Goal: Information Seeking & Learning: Learn about a topic

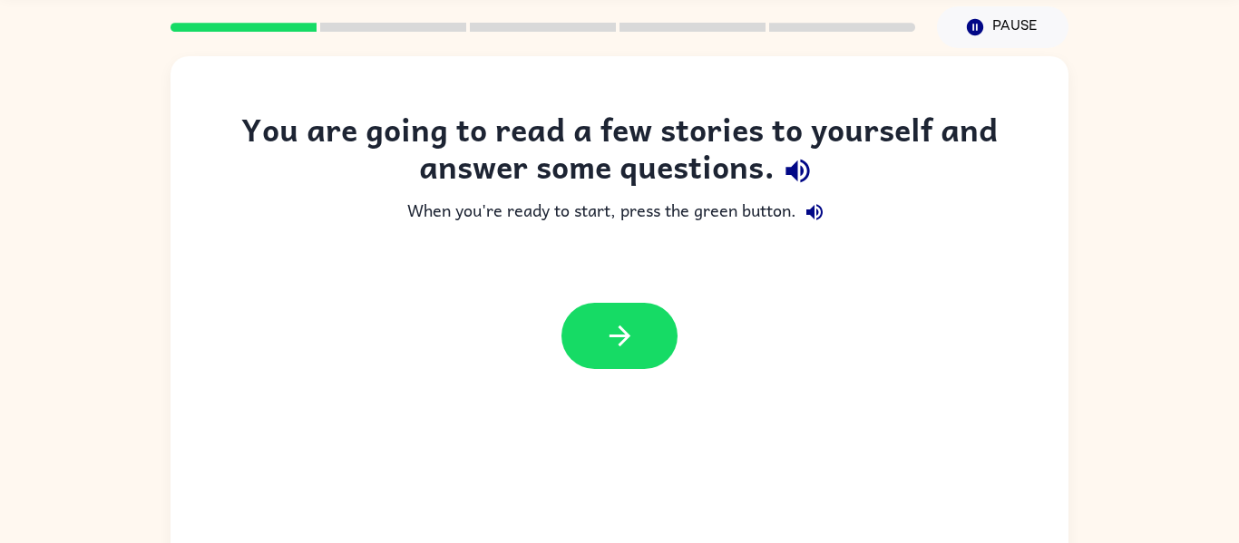
scroll to position [94, 0]
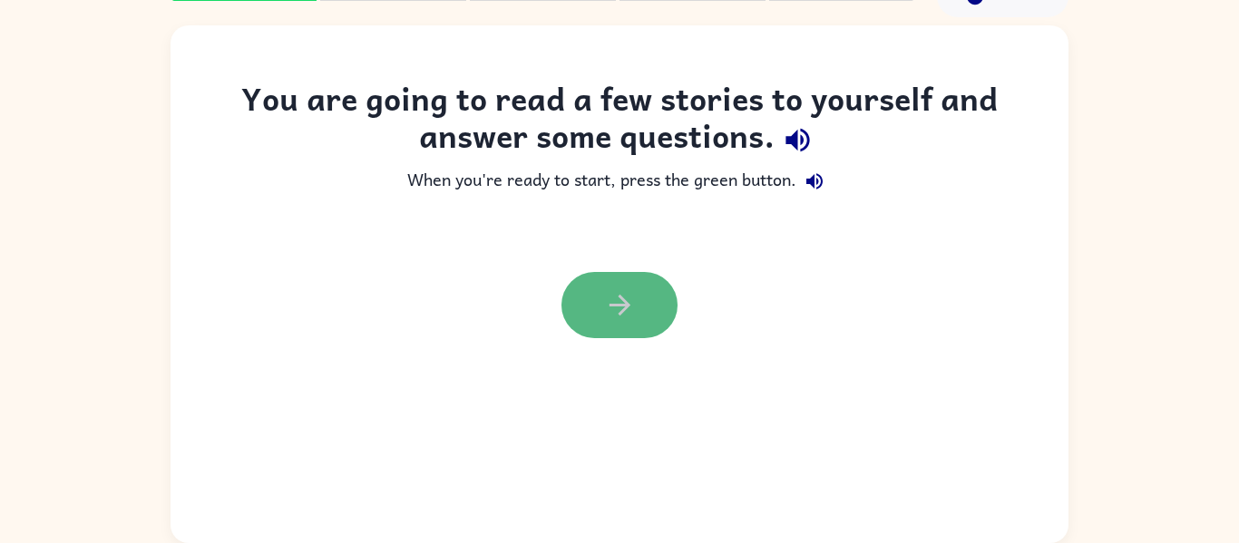
click at [597, 321] on button "button" at bounding box center [619, 305] width 116 height 66
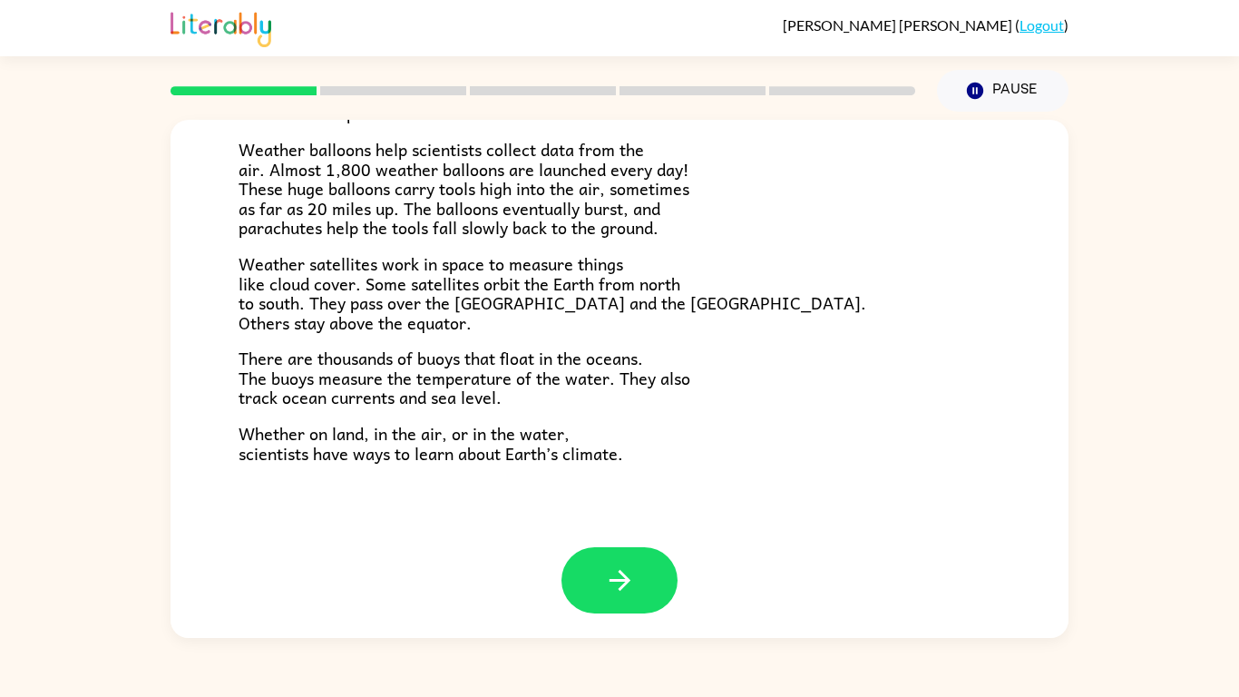
scroll to position [507, 0]
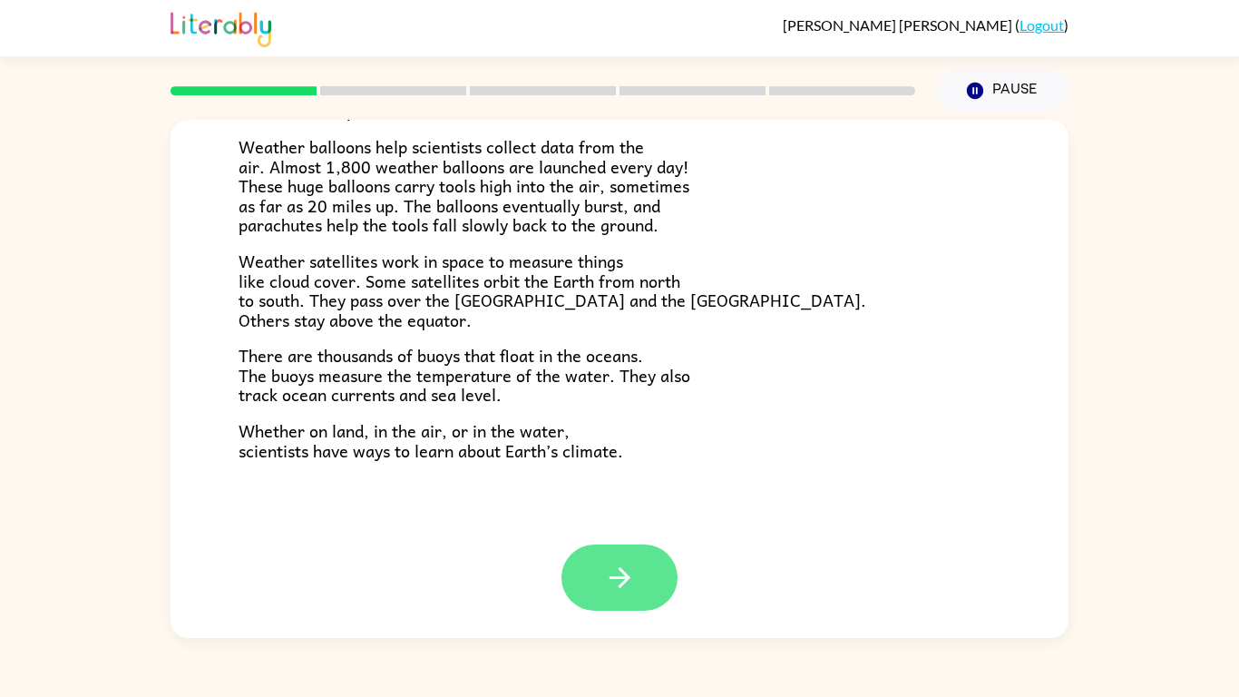
click at [631, 542] on icon "button" at bounding box center [620, 577] width 32 height 32
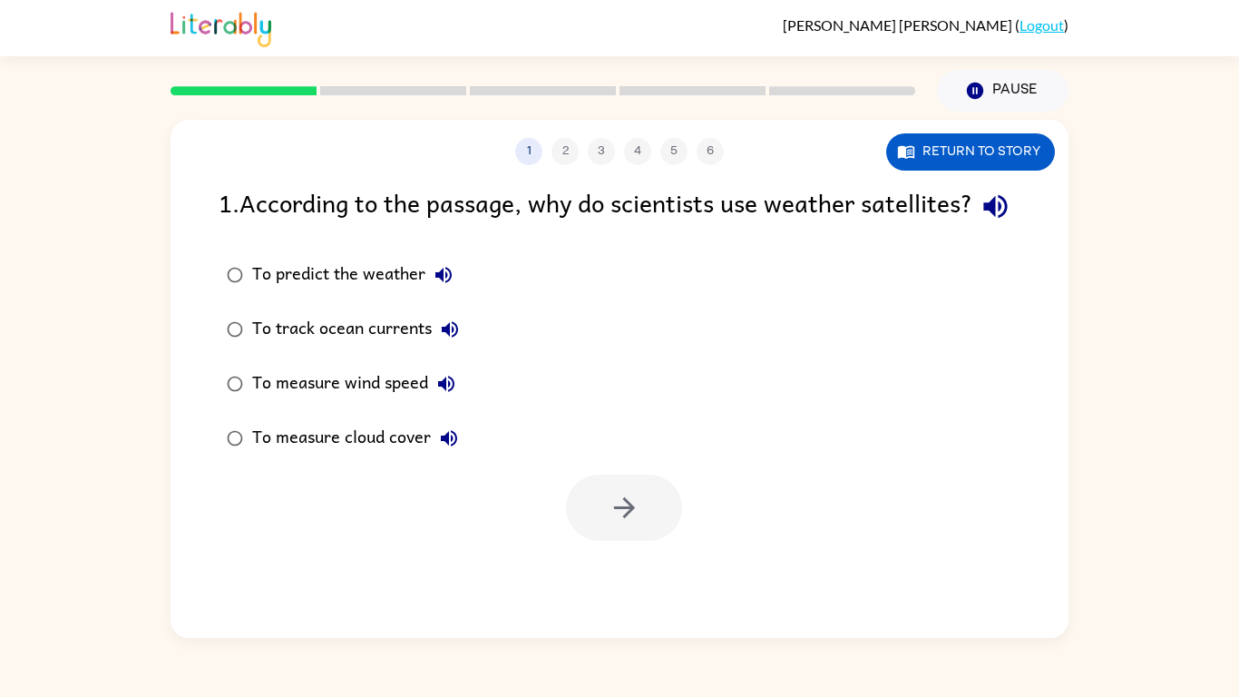
scroll to position [0, 0]
click at [560, 151] on div "1 2 3 4 5 6" at bounding box center [620, 151] width 898 height 27
click at [526, 154] on button "1" at bounding box center [528, 151] width 27 height 27
click at [528, 155] on button "1" at bounding box center [528, 151] width 27 height 27
click at [530, 155] on button "1" at bounding box center [528, 151] width 27 height 27
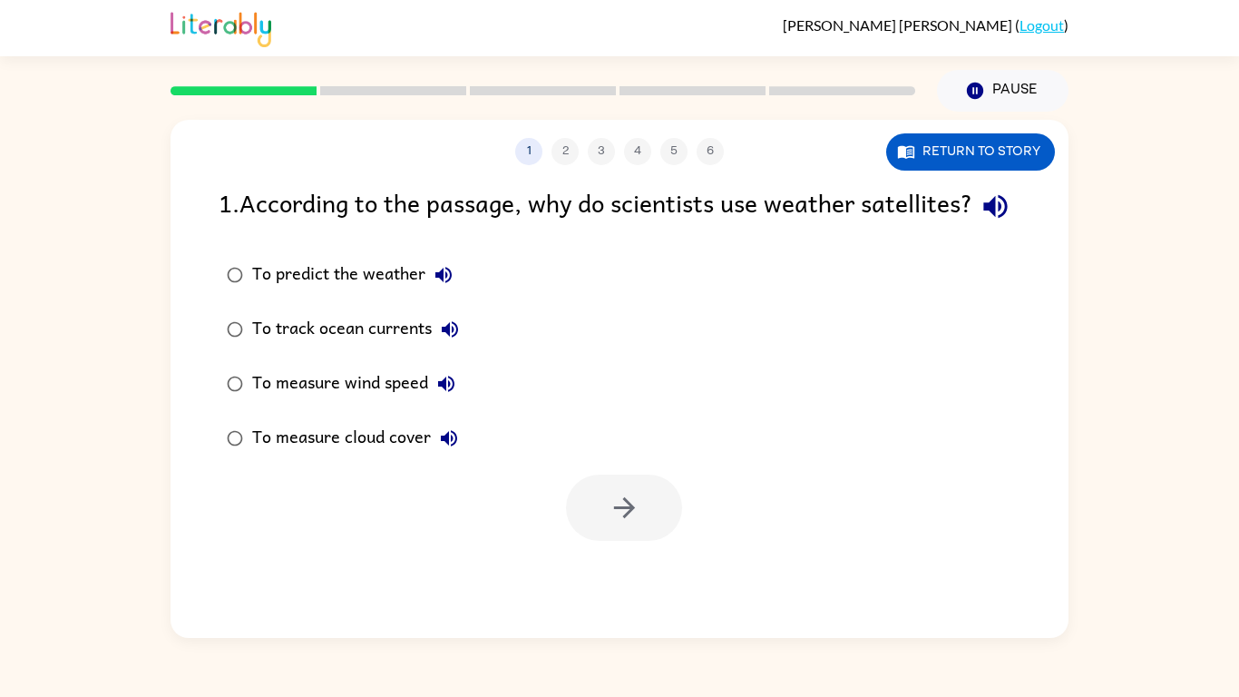
click at [368, 293] on div "To predict the weather" at bounding box center [357, 275] width 210 height 36
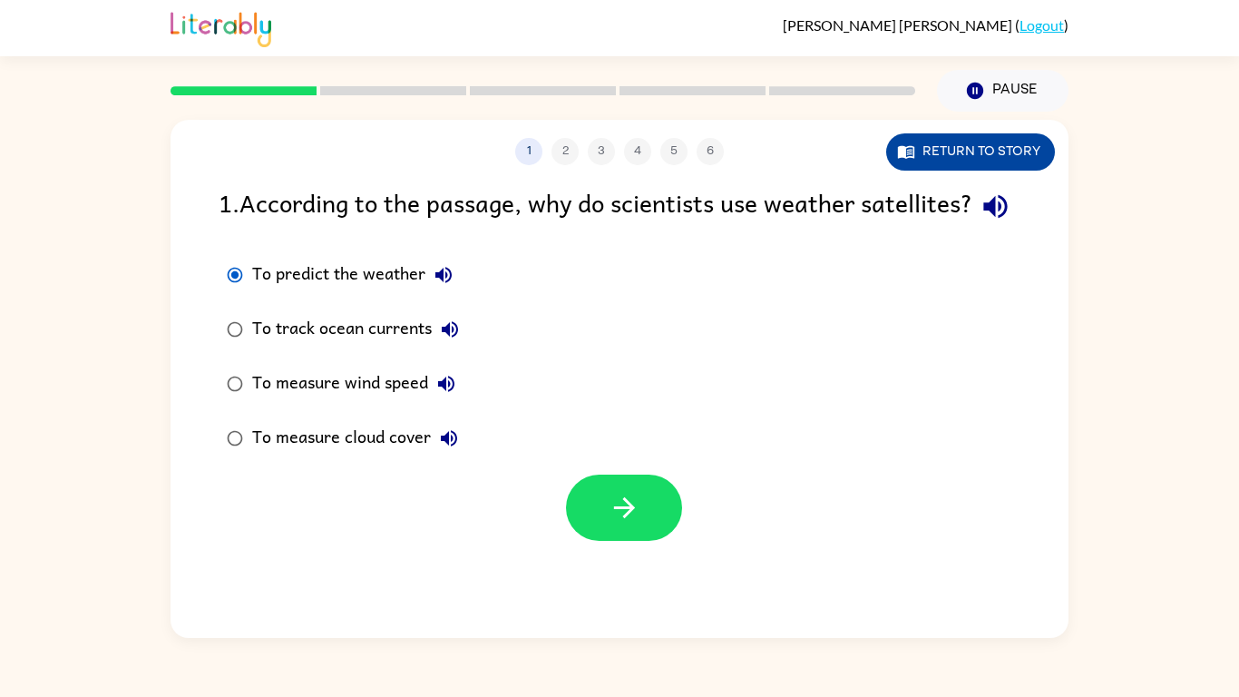
click at [950, 158] on button "Return to story" at bounding box center [970, 151] width 169 height 37
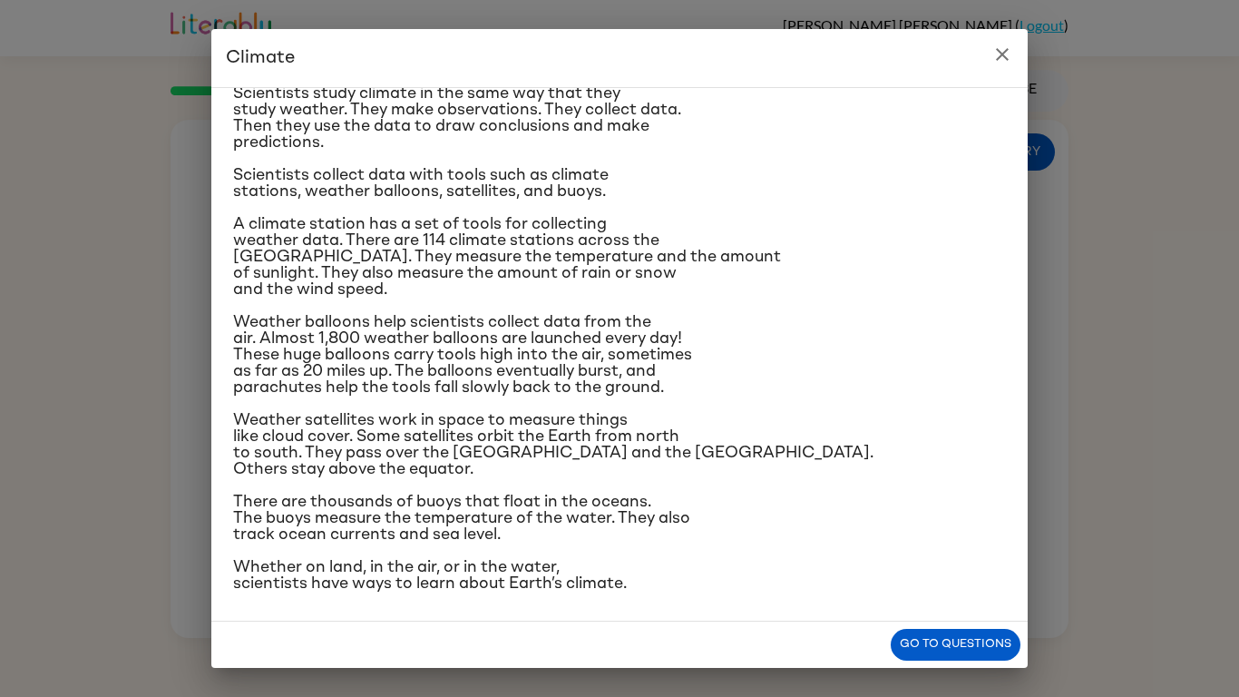
scroll to position [161, 0]
click at [955, 542] on button "Go to questions" at bounding box center [956, 645] width 130 height 32
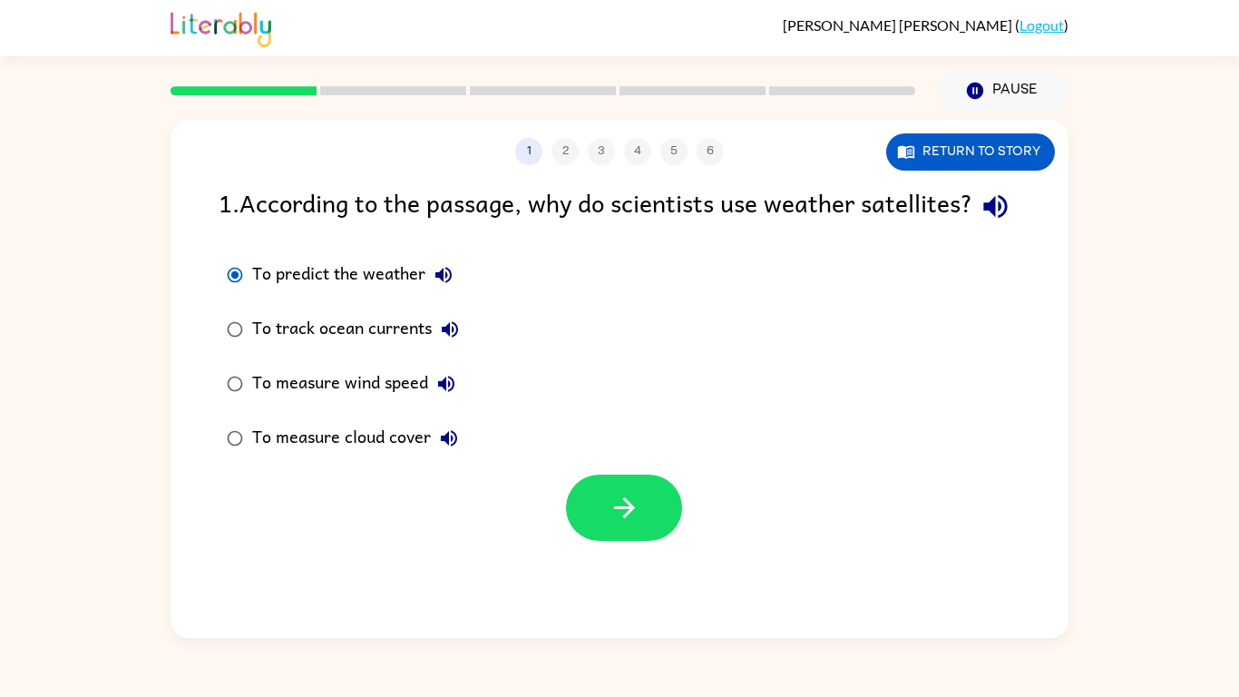
click at [388, 456] on div "To measure cloud cover" at bounding box center [359, 438] width 215 height 36
click at [621, 523] on icon "button" at bounding box center [625, 508] width 32 height 32
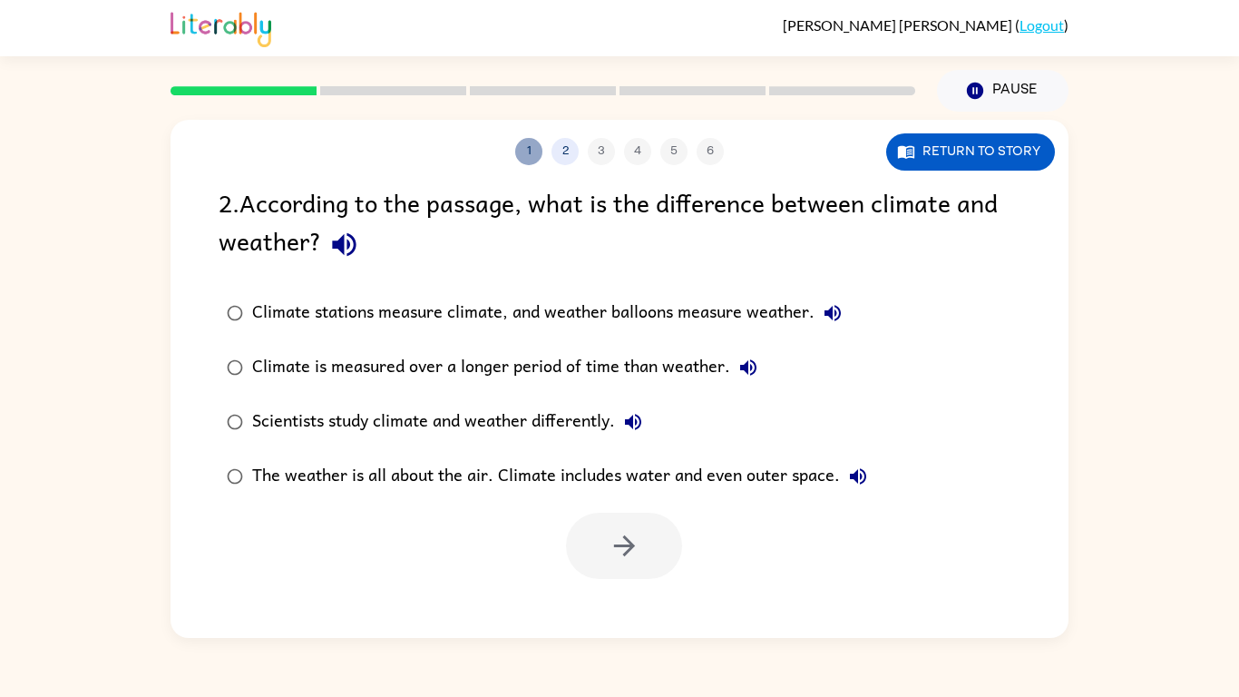
click at [525, 161] on button "1" at bounding box center [528, 151] width 27 height 27
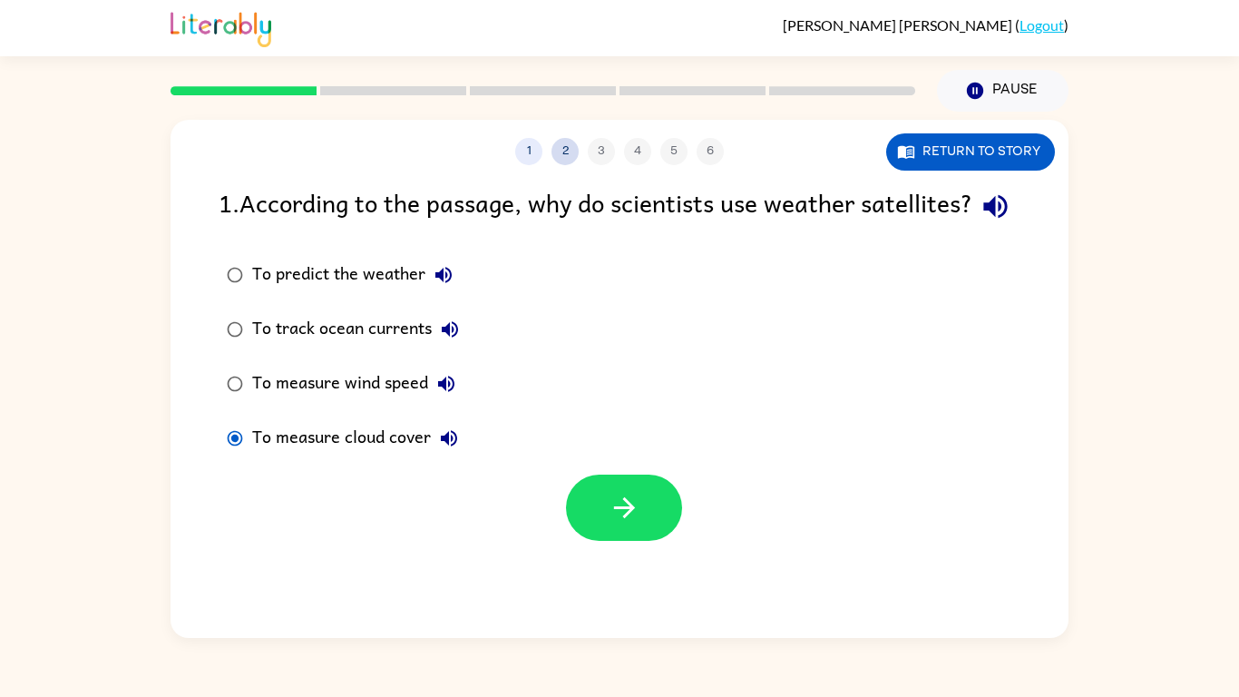
click at [558, 147] on button "2" at bounding box center [564, 151] width 27 height 27
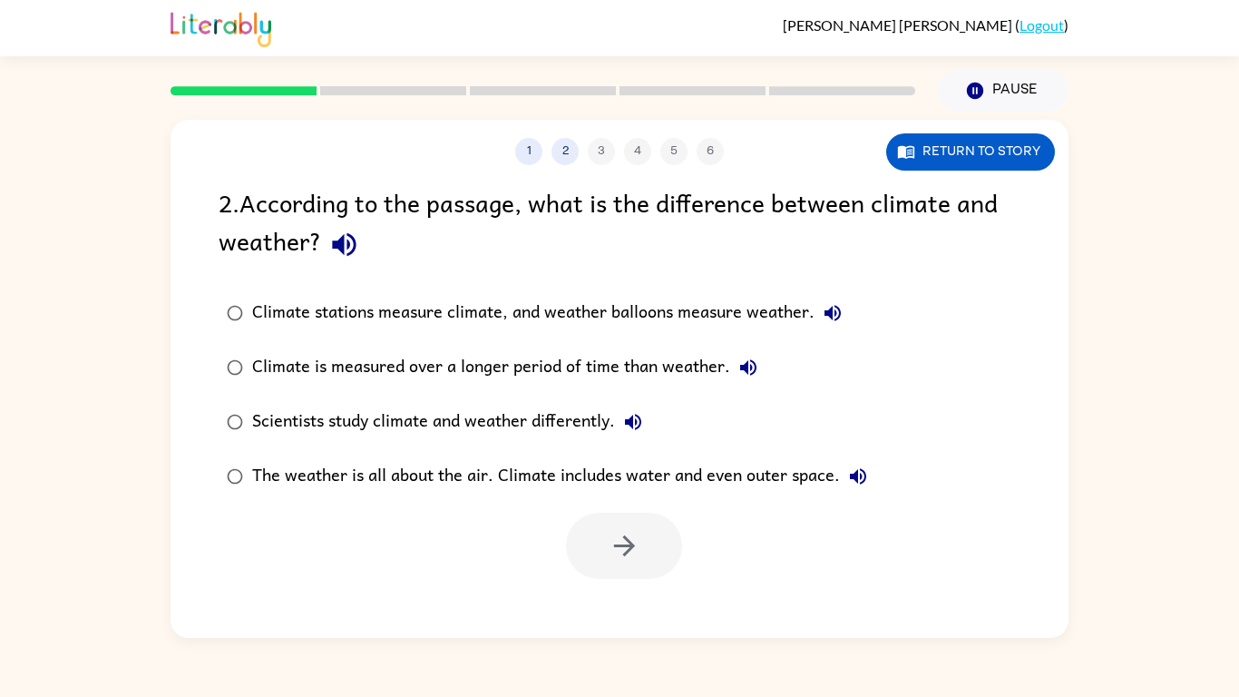
click at [546, 370] on div "Climate is measured over a longer period of time than weather." at bounding box center [509, 367] width 514 height 36
click at [599, 526] on button "button" at bounding box center [624, 545] width 116 height 66
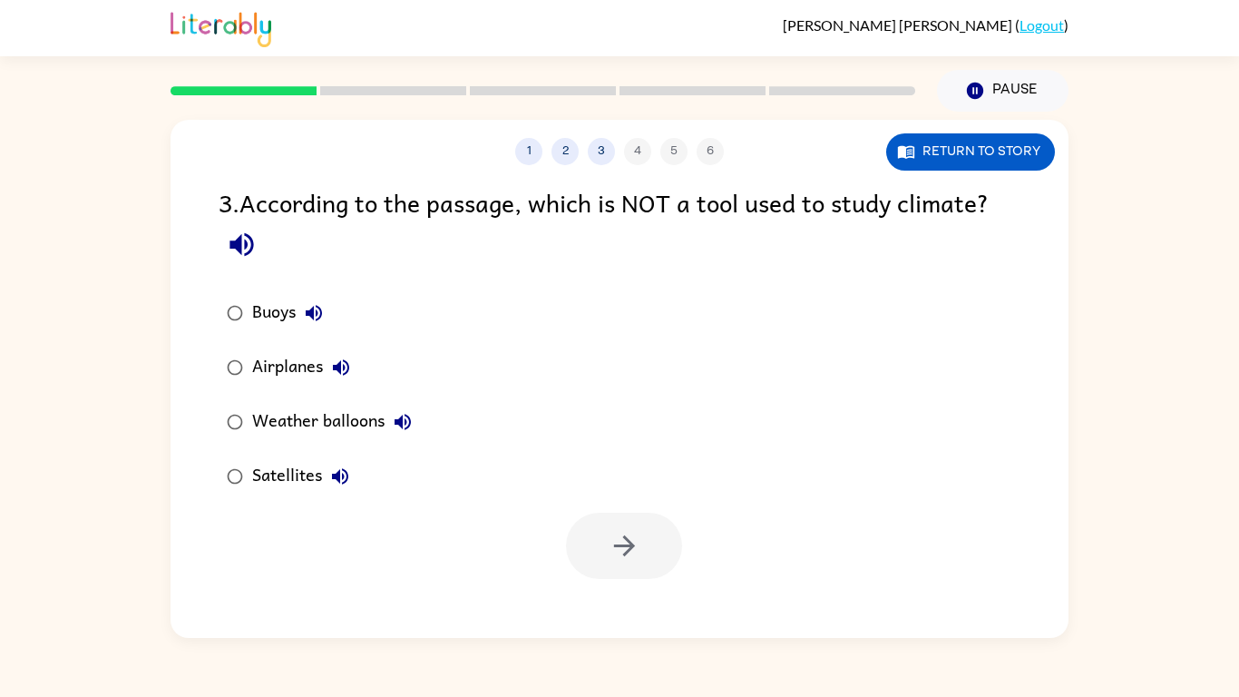
click at [285, 369] on div "Airplanes" at bounding box center [305, 367] width 107 height 36
click at [602, 542] on button "button" at bounding box center [624, 545] width 116 height 66
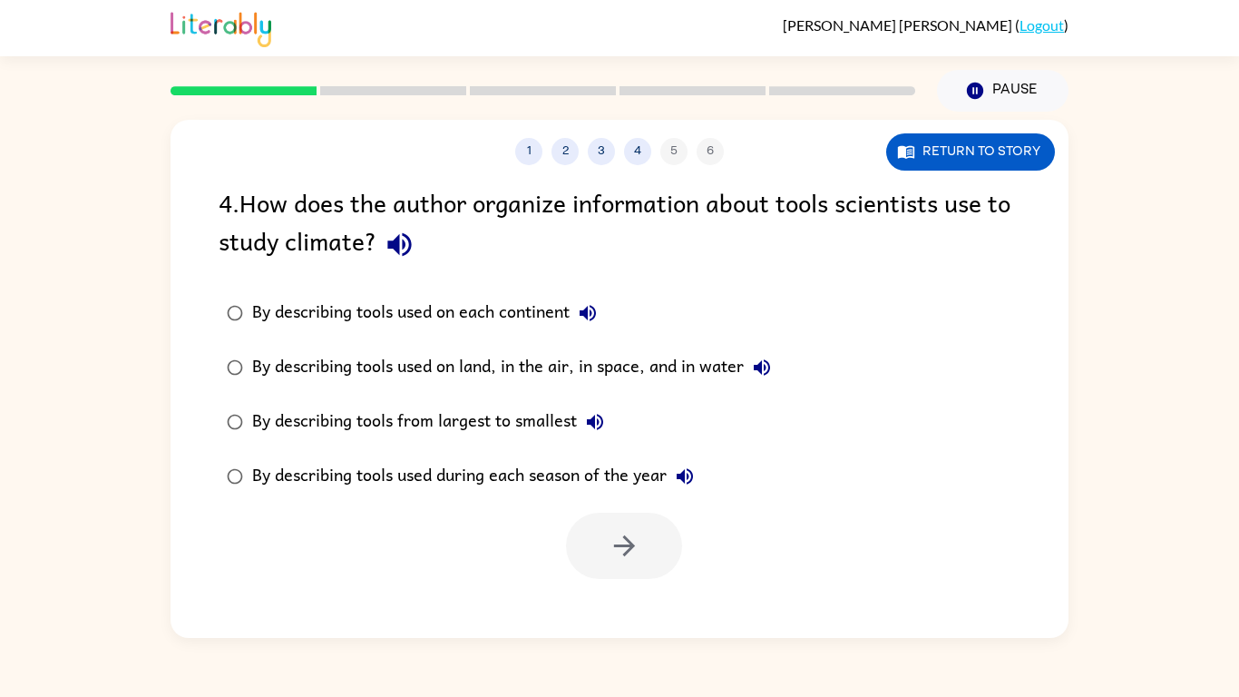
click at [677, 367] on div "By describing tools used on land, in the air, in space, and in water" at bounding box center [516, 367] width 528 height 36
click at [634, 542] on icon "button" at bounding box center [625, 546] width 32 height 32
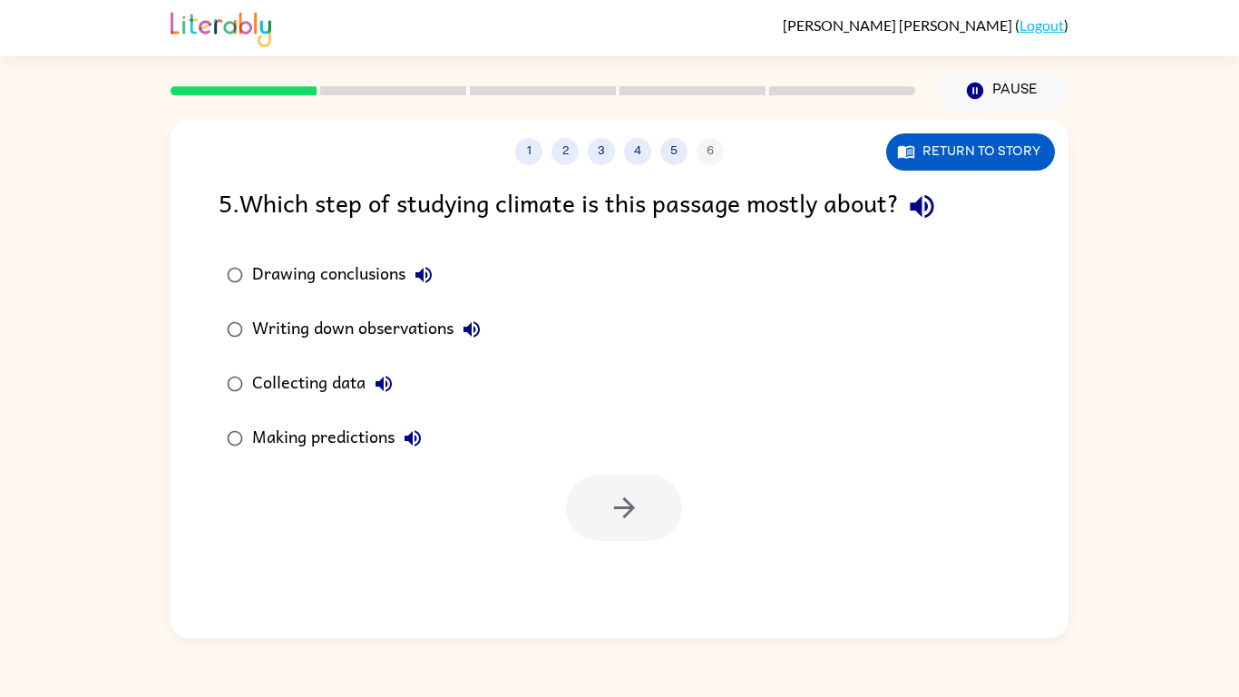
click at [344, 394] on div "Collecting data" at bounding box center [327, 383] width 150 height 36
click at [646, 516] on button "button" at bounding box center [624, 507] width 116 height 66
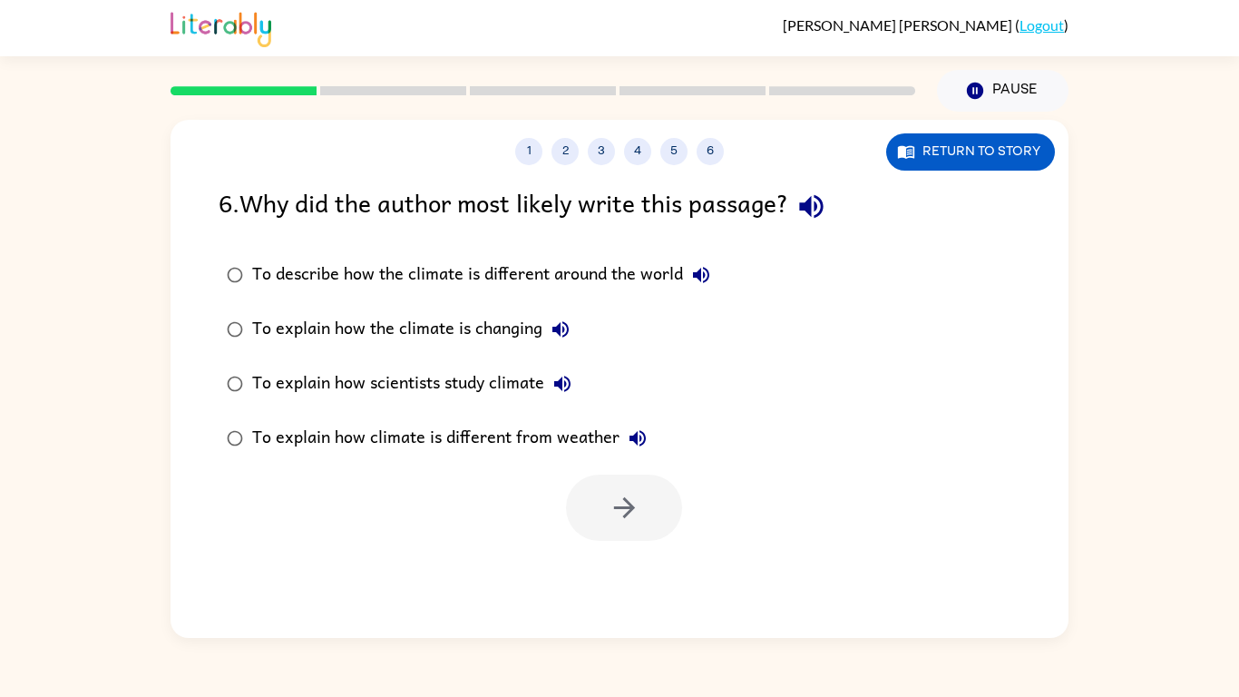
click at [595, 290] on div "To describe how the climate is different around the world" at bounding box center [485, 275] width 467 height 36
click at [503, 349] on label "To explain how the climate is changing" at bounding box center [469, 329] width 520 height 54
click at [498, 403] on label "To explain how scientists study climate" at bounding box center [469, 383] width 520 height 54
click at [510, 453] on div "To explain how climate is different from weather" at bounding box center [454, 438] width 404 height 36
click at [502, 400] on div "To explain how scientists study climate" at bounding box center [416, 383] width 328 height 36
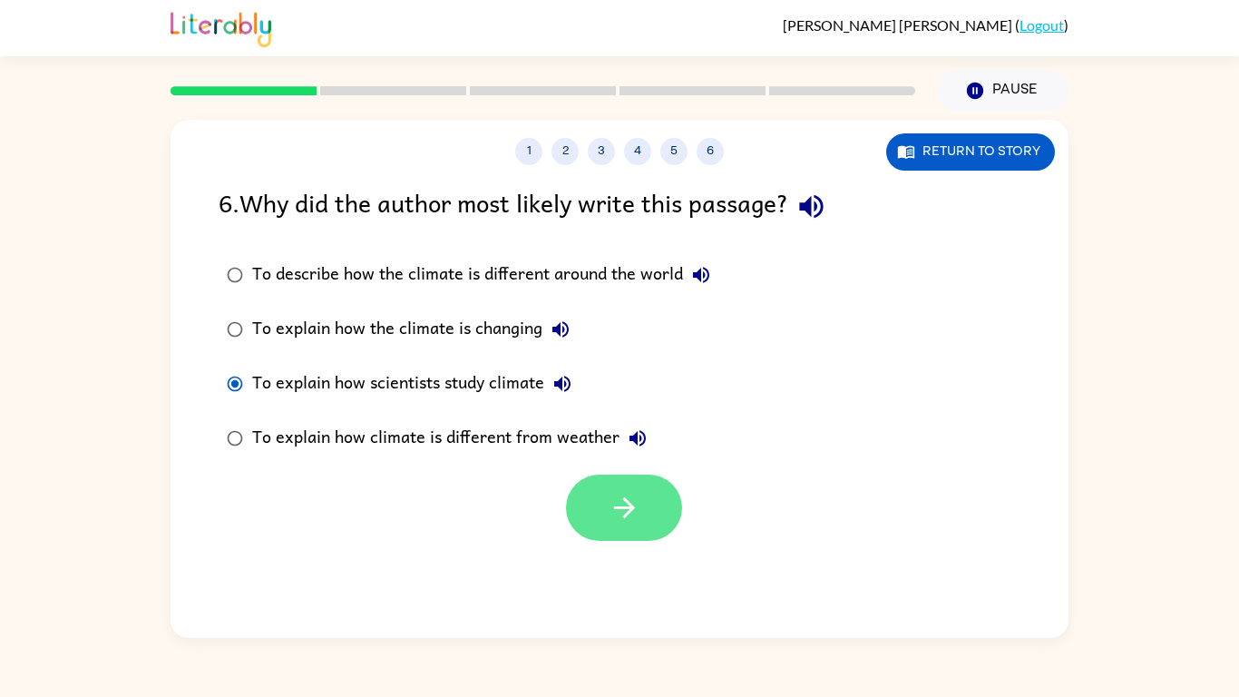
click at [618, 500] on icon "button" at bounding box center [625, 508] width 32 height 32
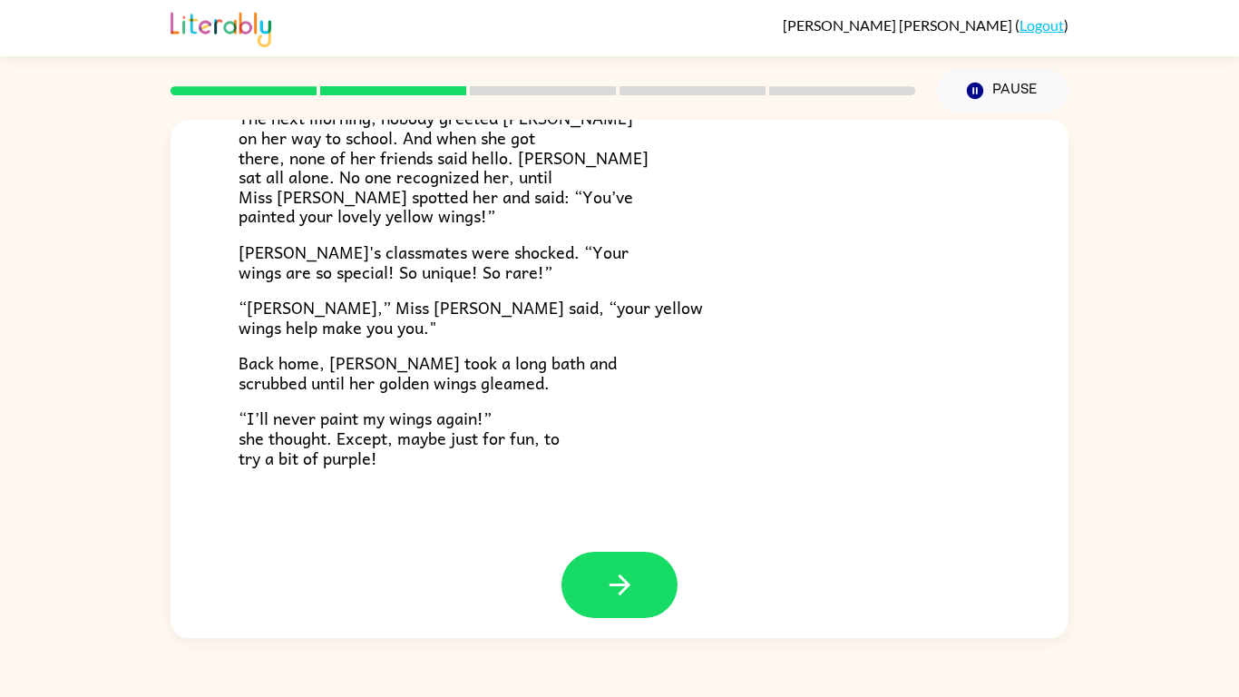
scroll to position [507, 0]
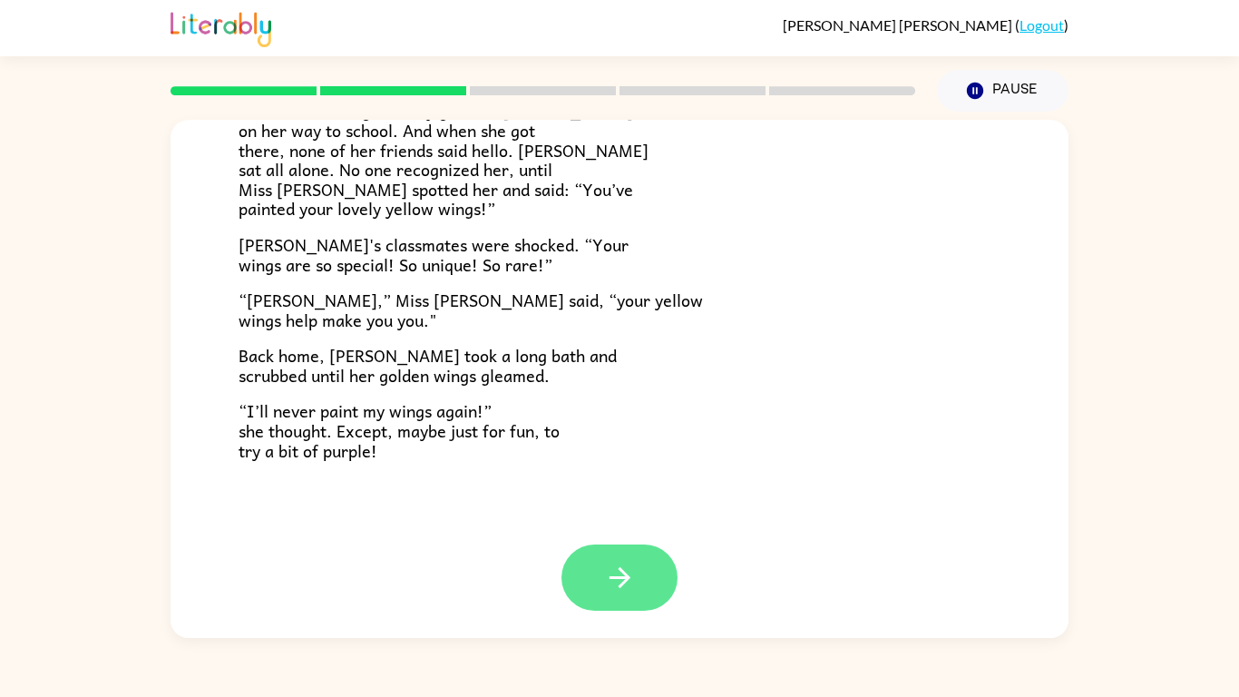
click at [618, 542] on icon "button" at bounding box center [619, 577] width 21 height 21
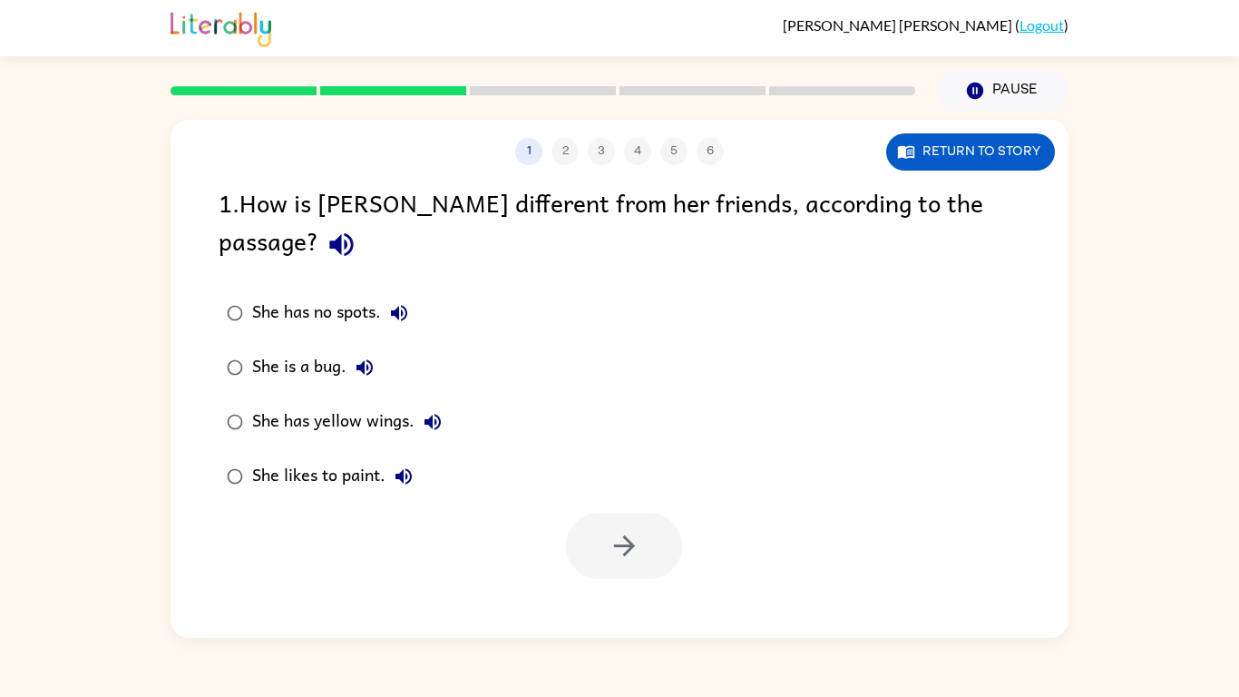
scroll to position [0, 0]
click at [615, 542] on div "1 2 3 4 5 6 Return to story 1 . How is [PERSON_NAME] different from her friends…" at bounding box center [620, 379] width 898 height 518
click at [386, 404] on div "She has yellow wings." at bounding box center [351, 422] width 199 height 36
click at [585, 512] on button "button" at bounding box center [624, 545] width 116 height 66
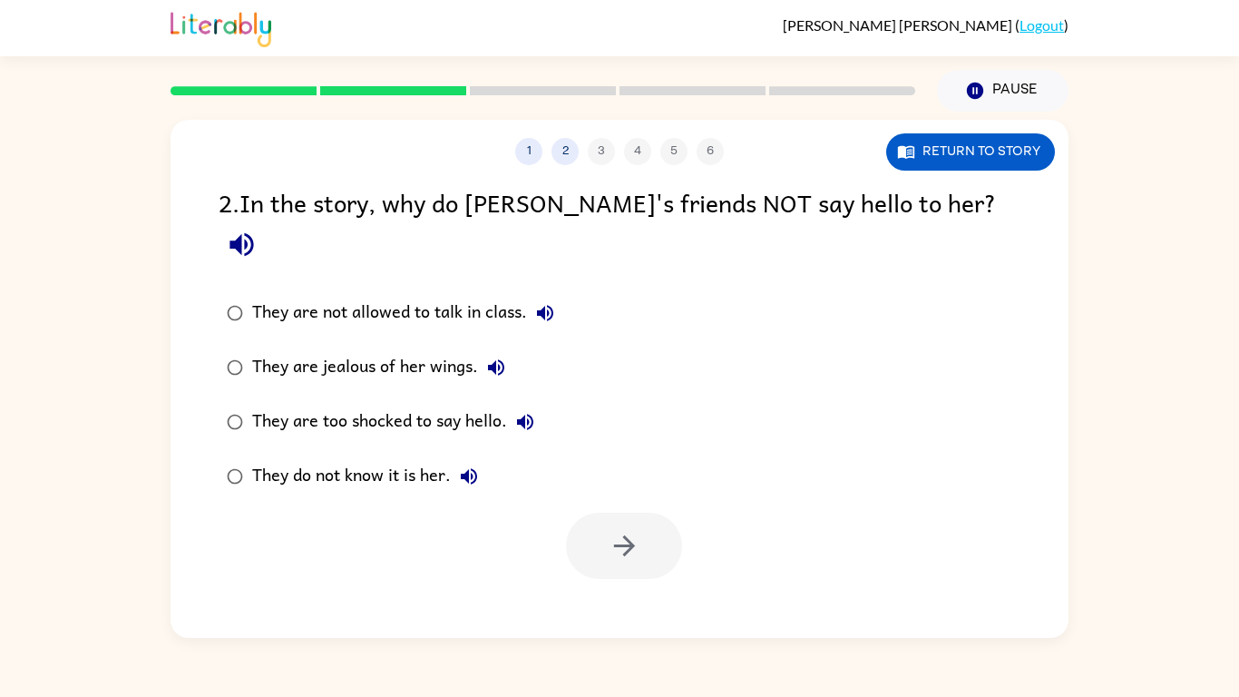
click at [420, 458] on div "They do not know it is her." at bounding box center [369, 476] width 235 height 36
click at [576, 515] on button "button" at bounding box center [624, 545] width 116 height 66
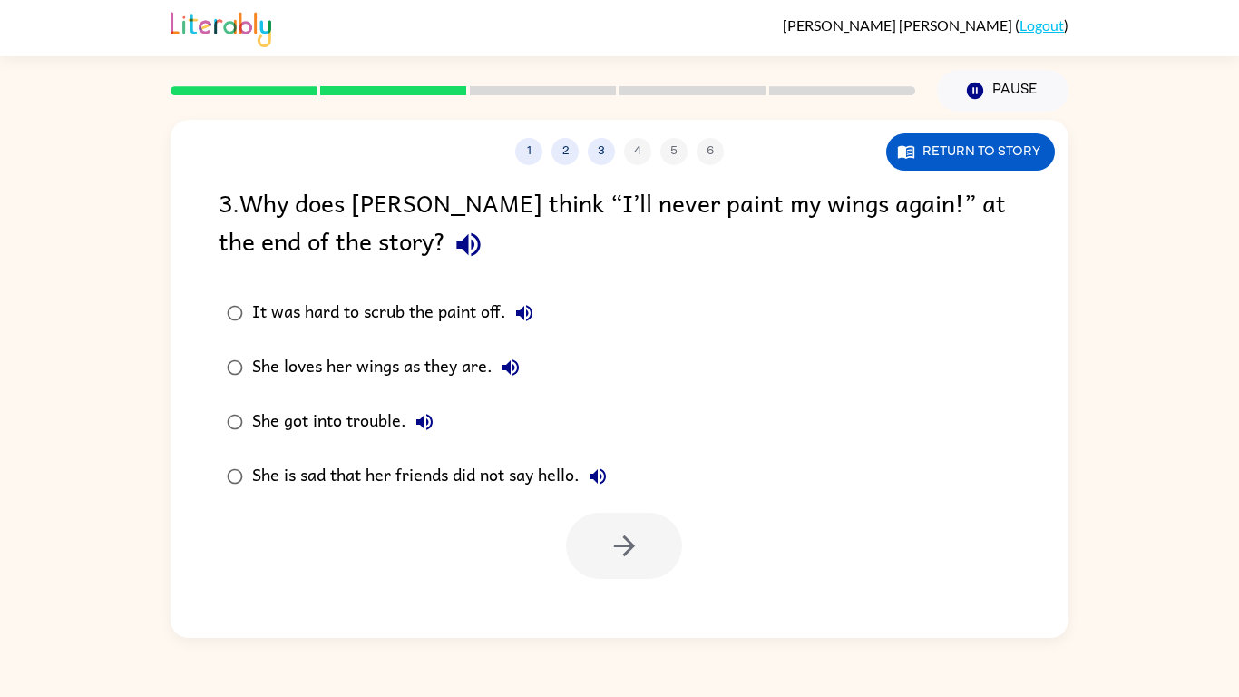
click at [366, 386] on label "She loves her wings as they are." at bounding box center [417, 367] width 416 height 54
click at [628, 525] on button "button" at bounding box center [624, 545] width 116 height 66
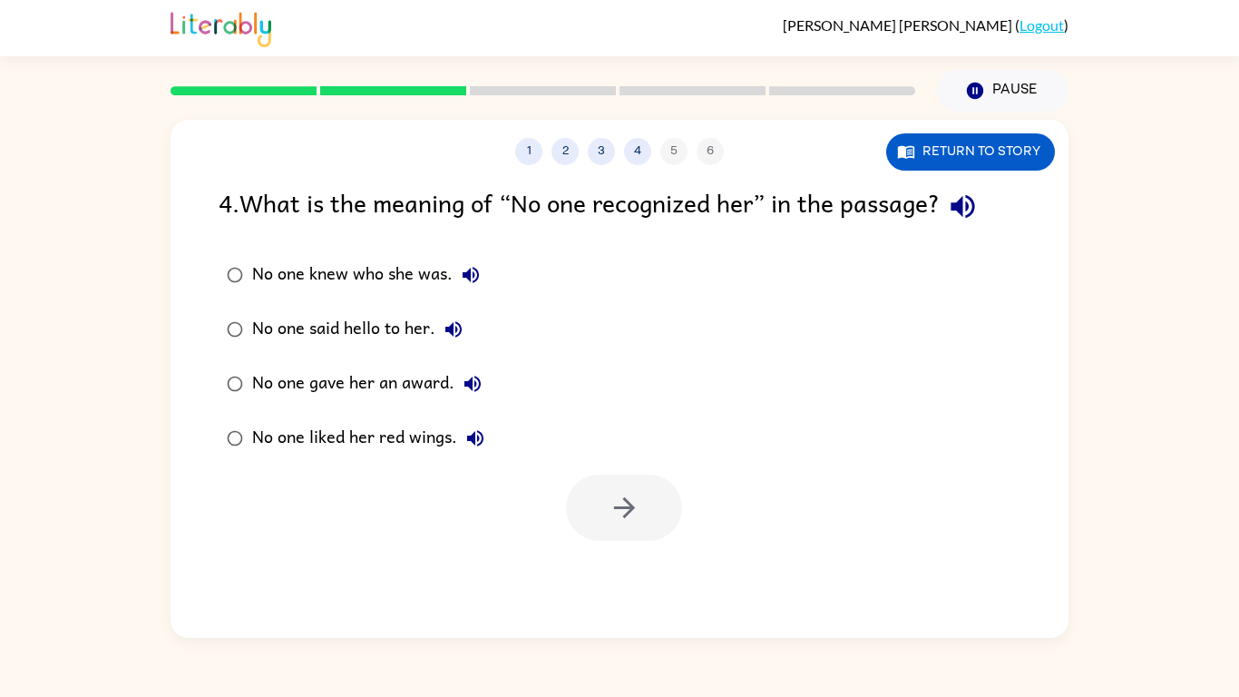
click at [624, 509] on div at bounding box center [624, 507] width 116 height 66
click at [414, 278] on div "No one knew who she was." at bounding box center [370, 275] width 237 height 36
click at [596, 491] on button "button" at bounding box center [624, 507] width 116 height 66
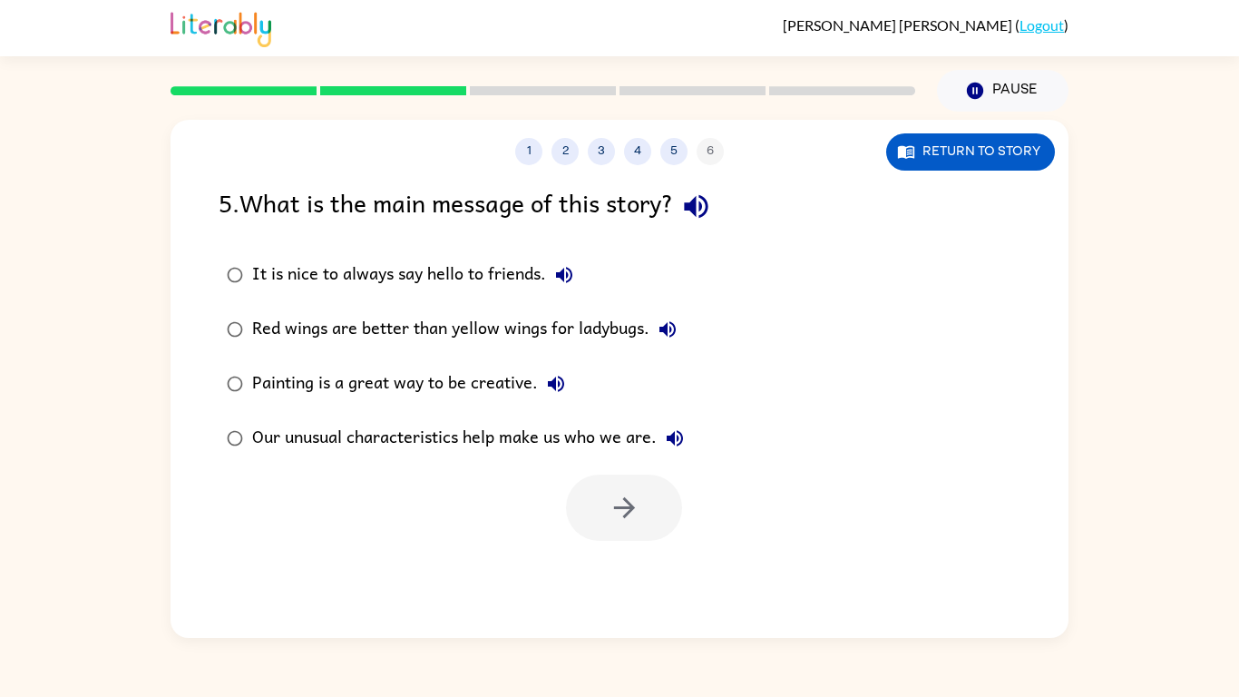
click at [494, 427] on div "Our unusual characteristics help make us who we are." at bounding box center [472, 438] width 441 height 36
click at [599, 515] on button "button" at bounding box center [624, 507] width 116 height 66
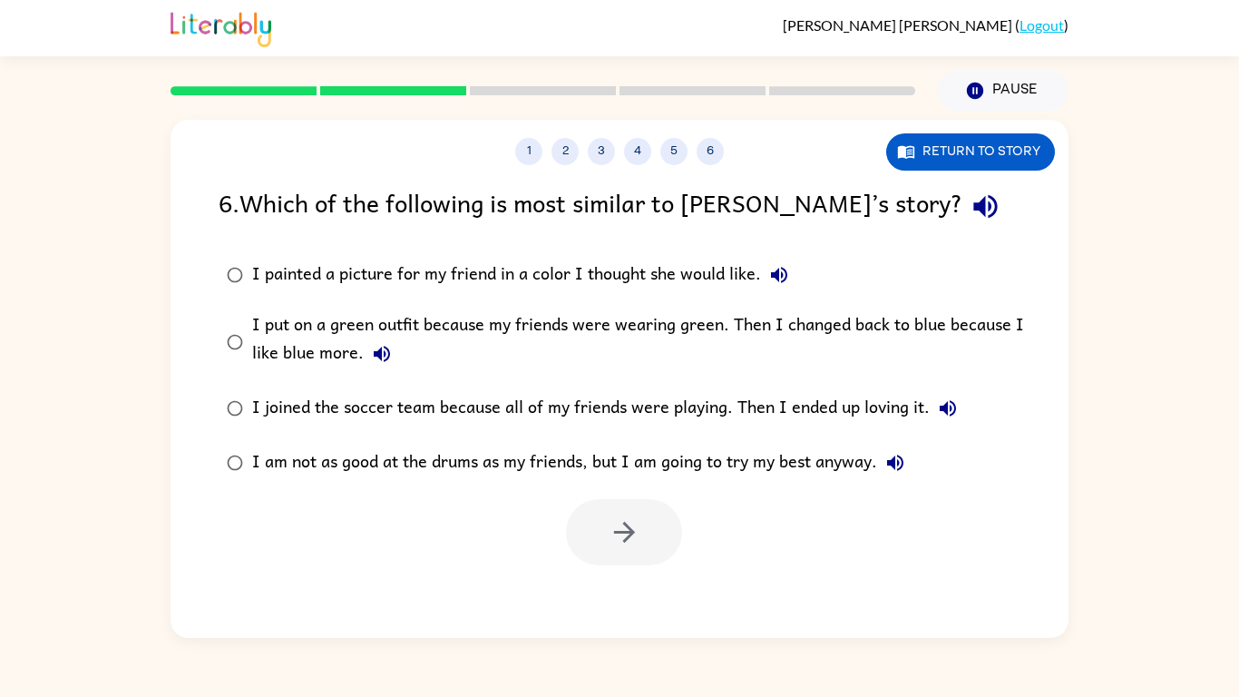
click at [586, 359] on div "I put on a green outfit because my friends were wearing green. Then I changed b…" at bounding box center [648, 341] width 793 height 61
click at [641, 512] on button "button" at bounding box center [624, 532] width 116 height 66
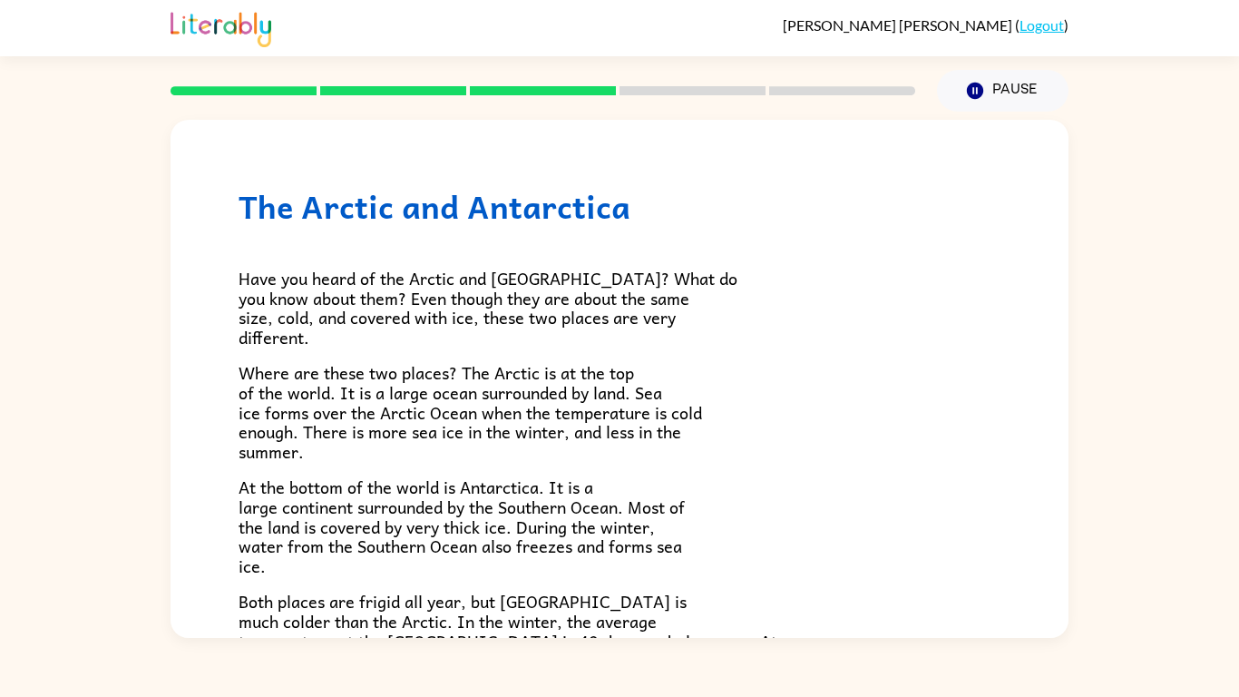
click at [418, 83] on div at bounding box center [543, 90] width 766 height 63
click at [488, 92] on rect at bounding box center [543, 90] width 146 height 9
click at [622, 80] on div at bounding box center [543, 90] width 766 height 63
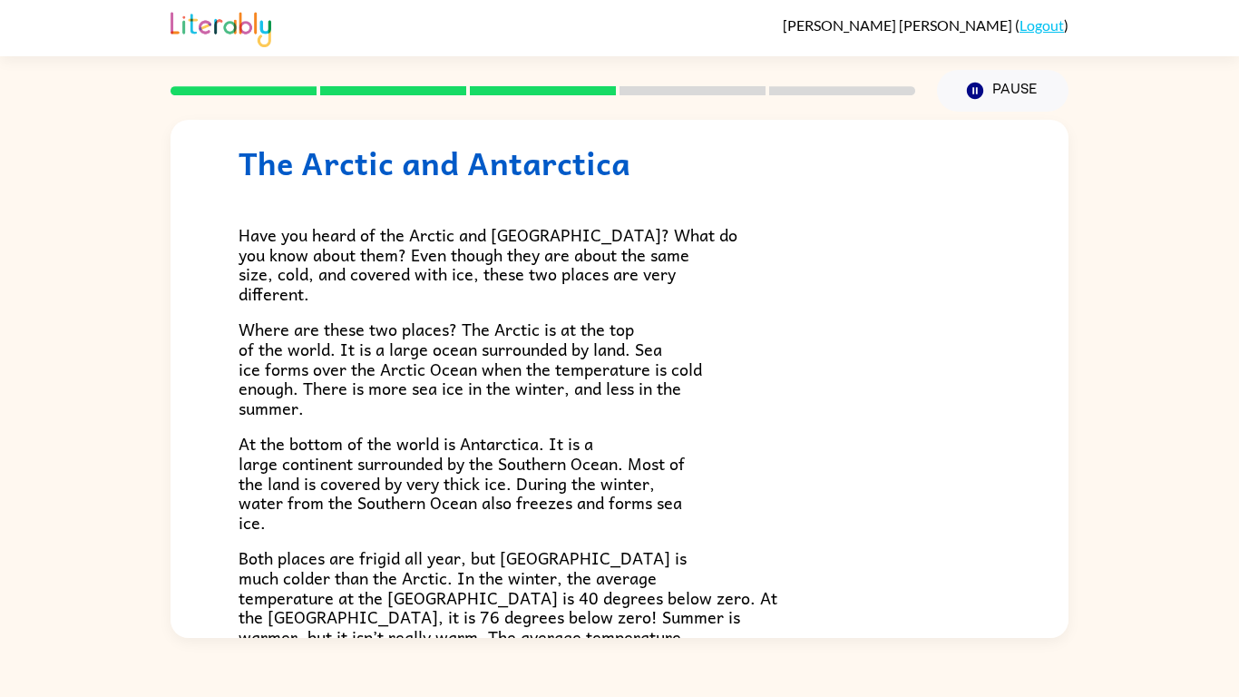
scroll to position [44, 0]
click at [1068, 504] on div "The Arctic and [GEOGRAPHIC_DATA] Have you heard of the Arctic and [GEOGRAPHIC_D…" at bounding box center [619, 375] width 1239 height 526
click at [1064, 502] on div "The Arctic and [GEOGRAPHIC_DATA] Have you heard of the Arctic and [GEOGRAPHIC_D…" at bounding box center [620, 478] width 898 height 807
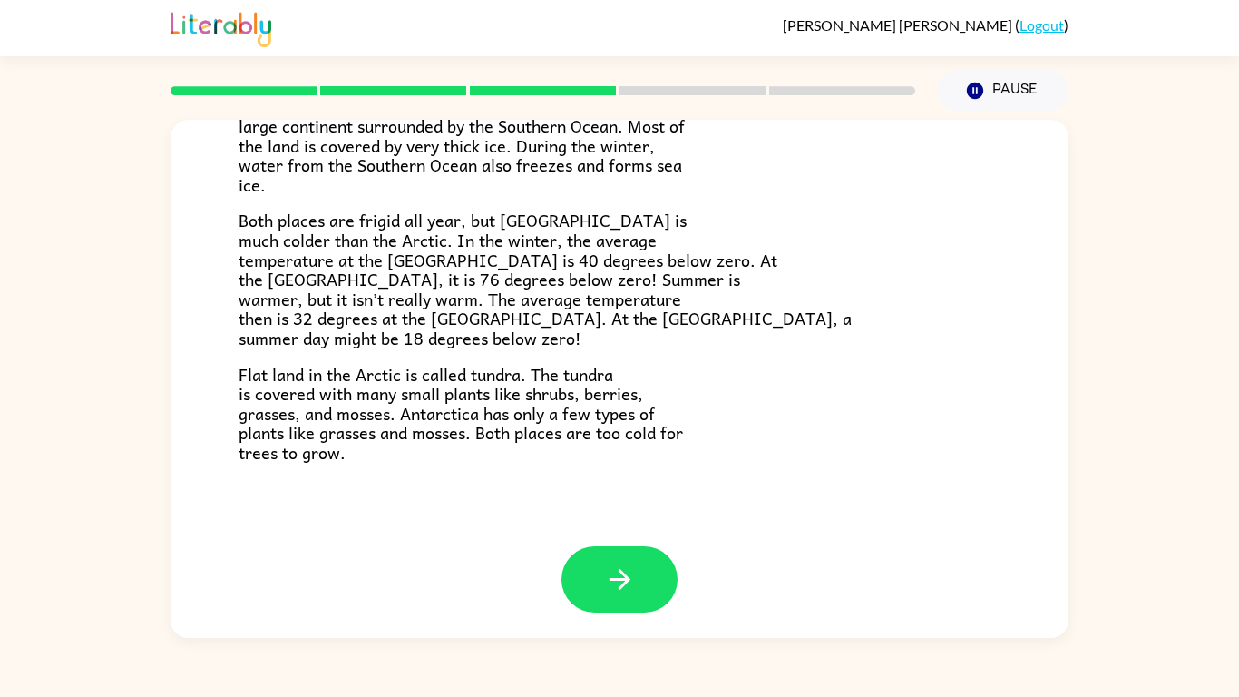
scroll to position [383, 0]
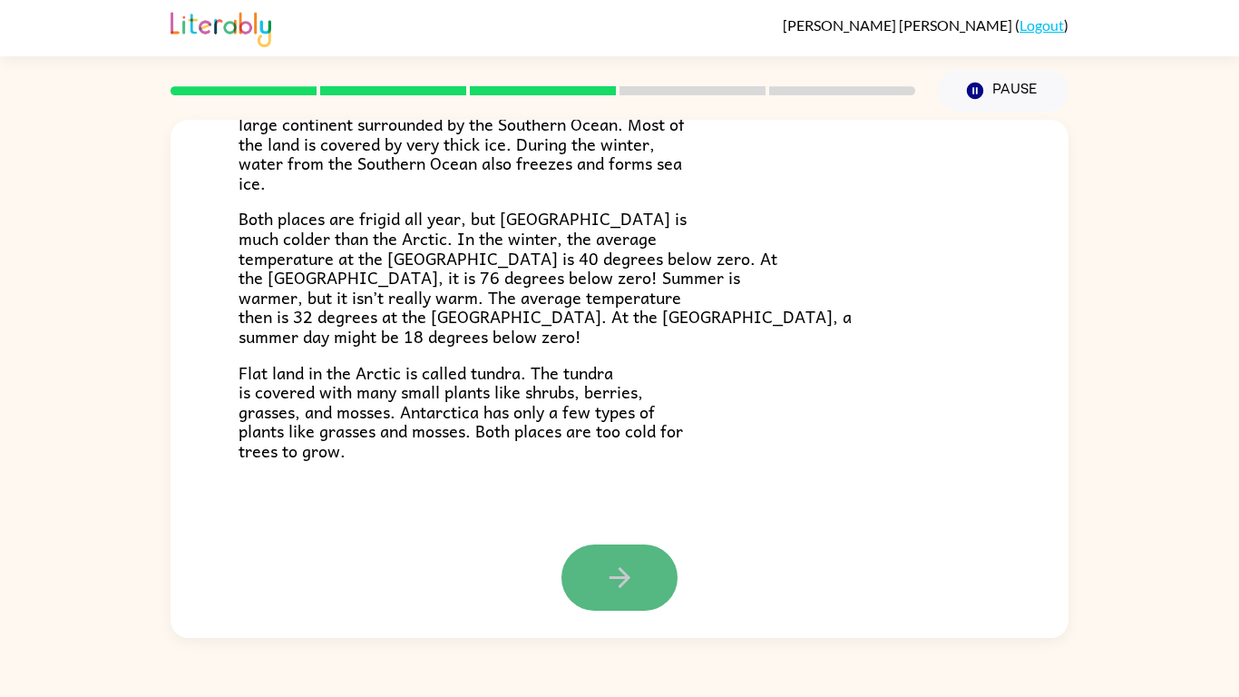
click at [632, 542] on button "button" at bounding box center [619, 577] width 116 height 66
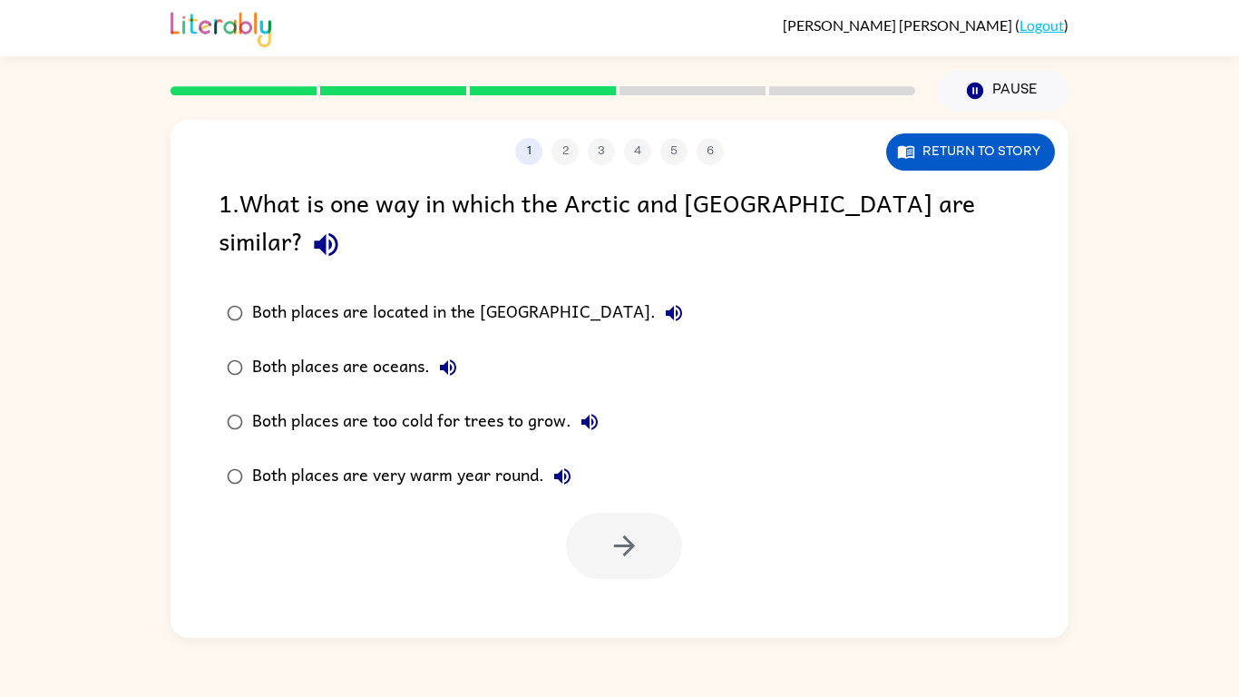
scroll to position [0, 0]
click at [475, 404] on div "Both places are too cold for trees to grow." at bounding box center [430, 422] width 356 height 36
click at [634, 530] on icon "button" at bounding box center [625, 546] width 32 height 32
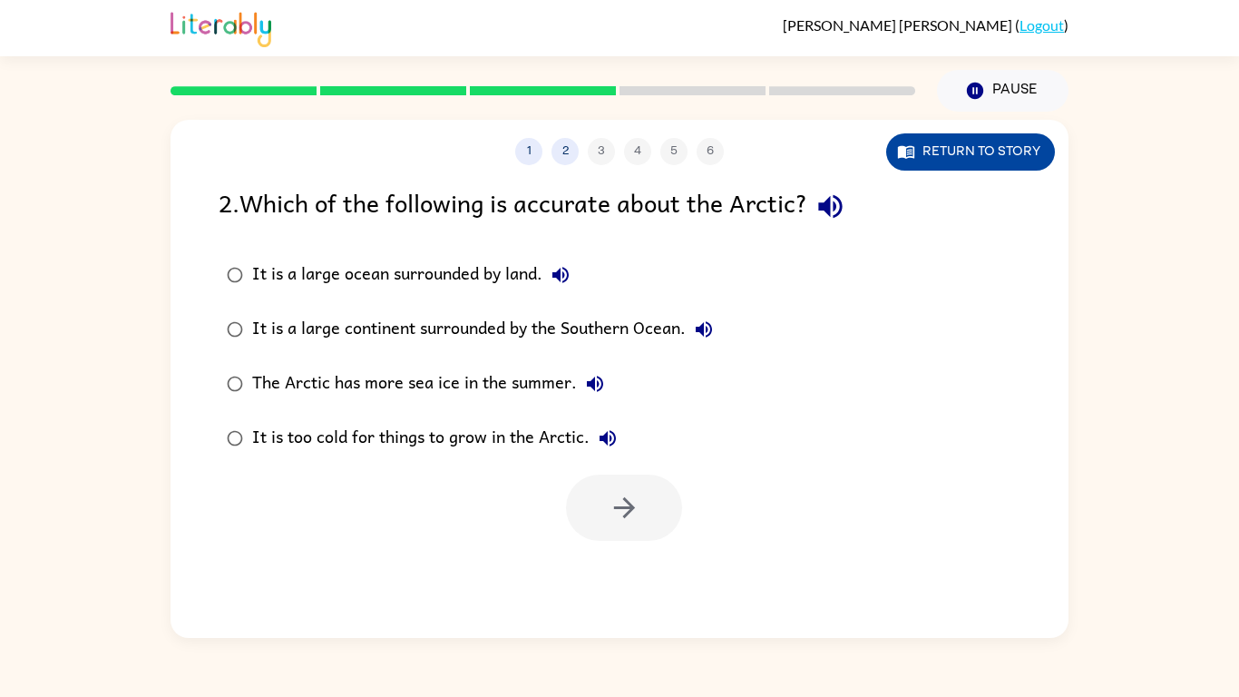
click at [918, 163] on button "Return to story" at bounding box center [970, 151] width 169 height 37
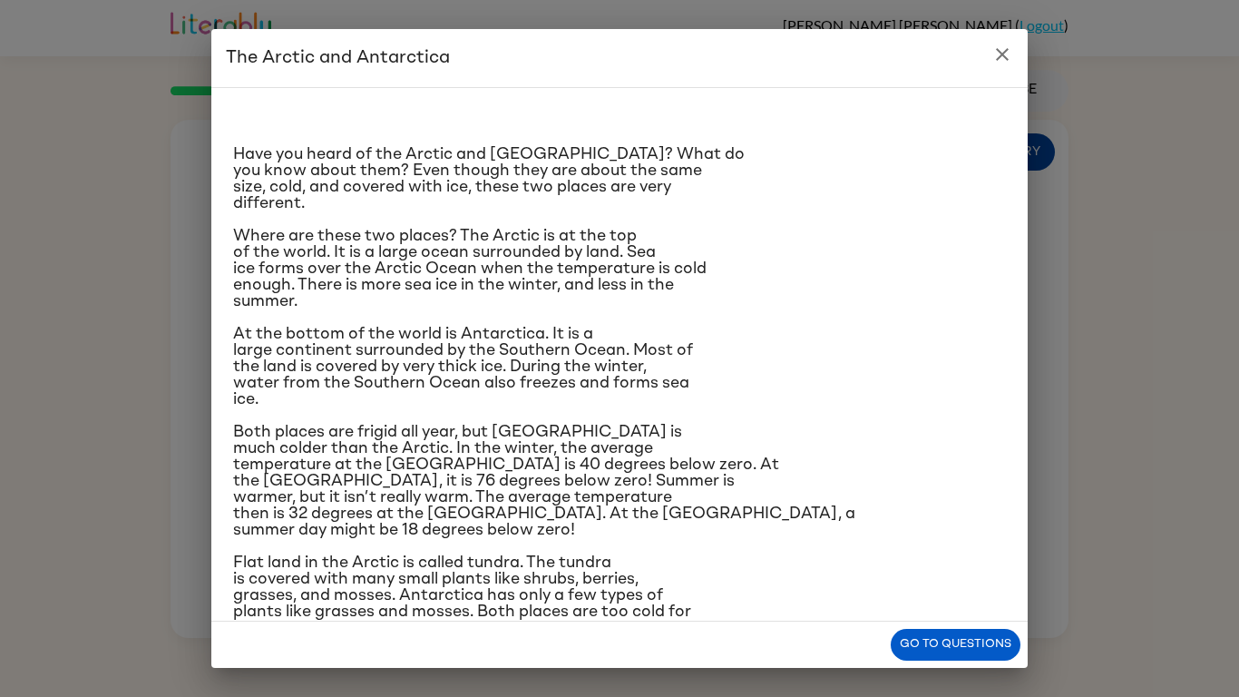
click at [918, 163] on p "Have you heard of the Arctic and [GEOGRAPHIC_DATA]? What do you know about them…" at bounding box center [619, 178] width 773 height 65
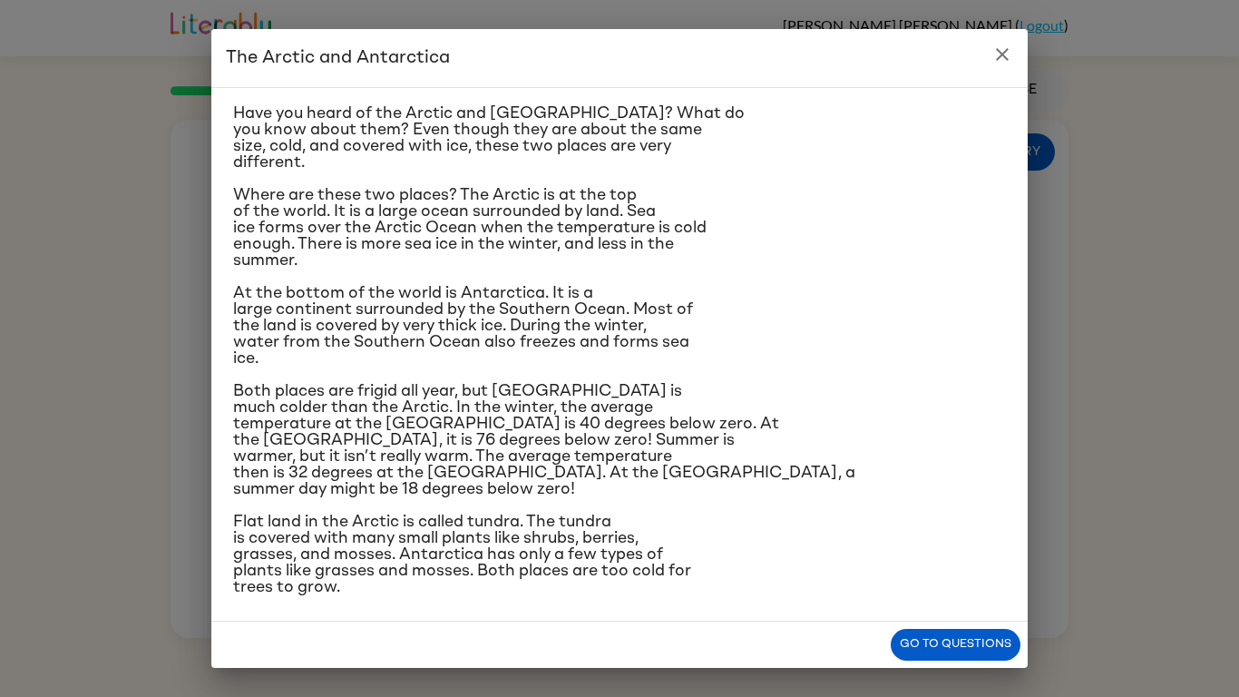
scroll to position [46, 0]
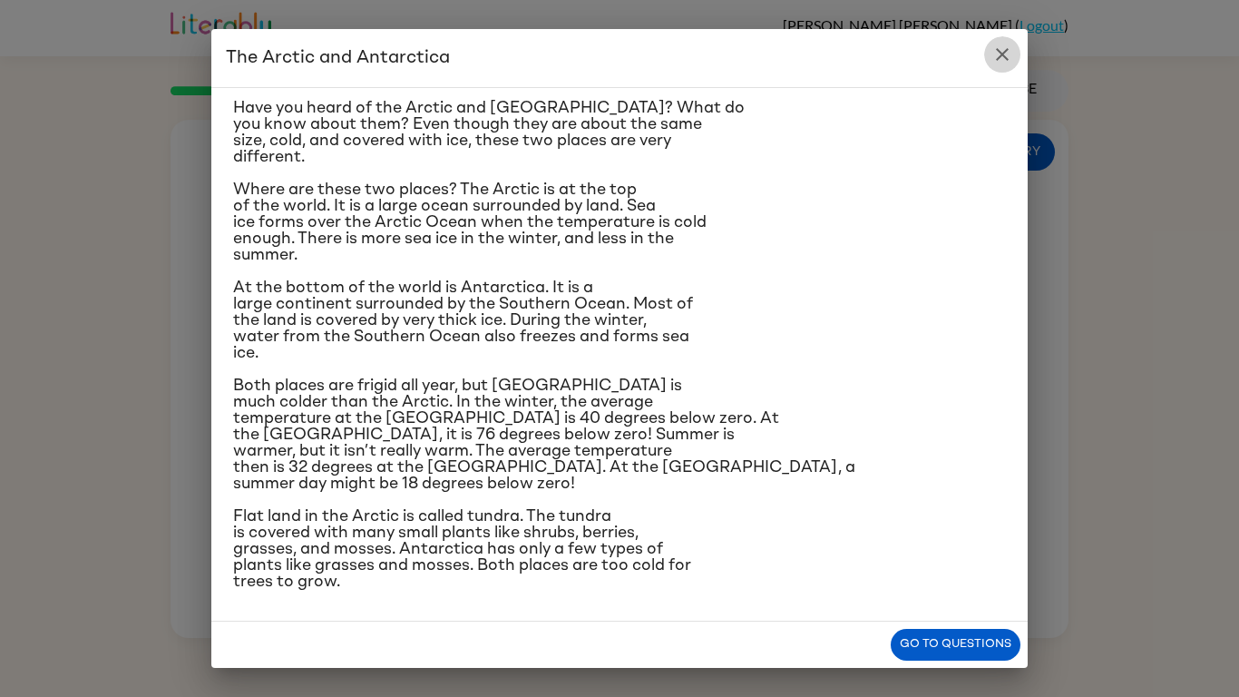
click at [1006, 54] on icon "close" at bounding box center [1002, 55] width 22 height 22
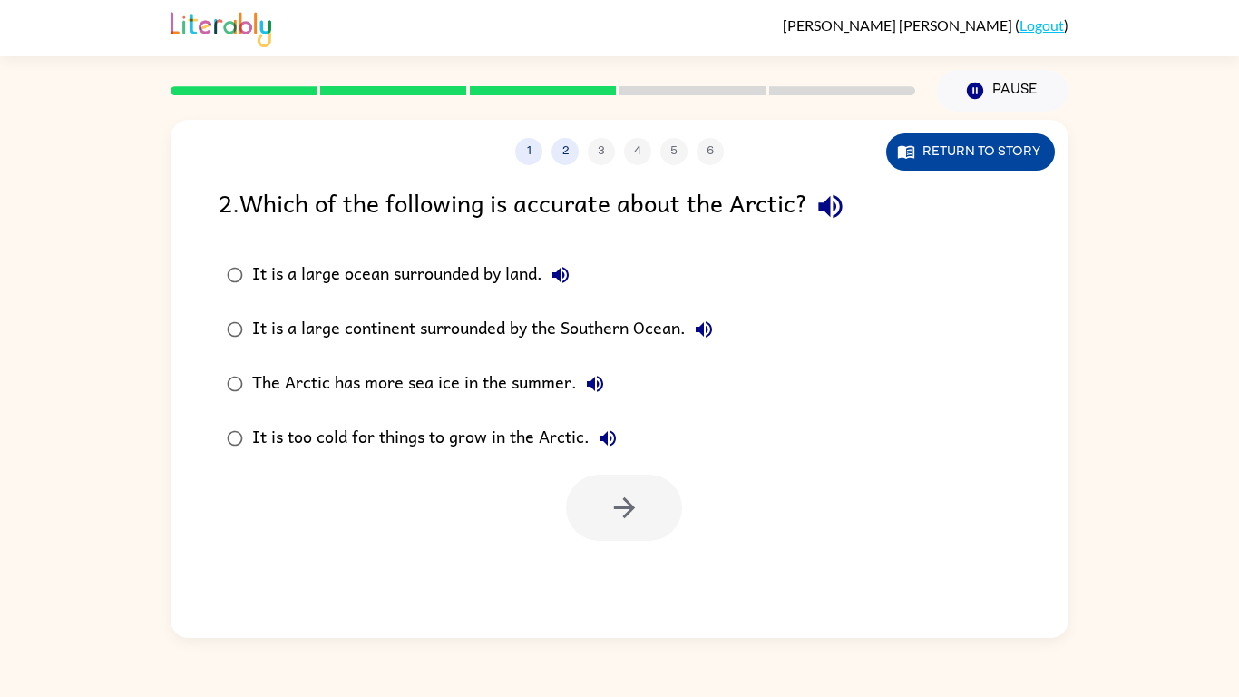
click at [1034, 155] on button "Return to story" at bounding box center [970, 151] width 169 height 37
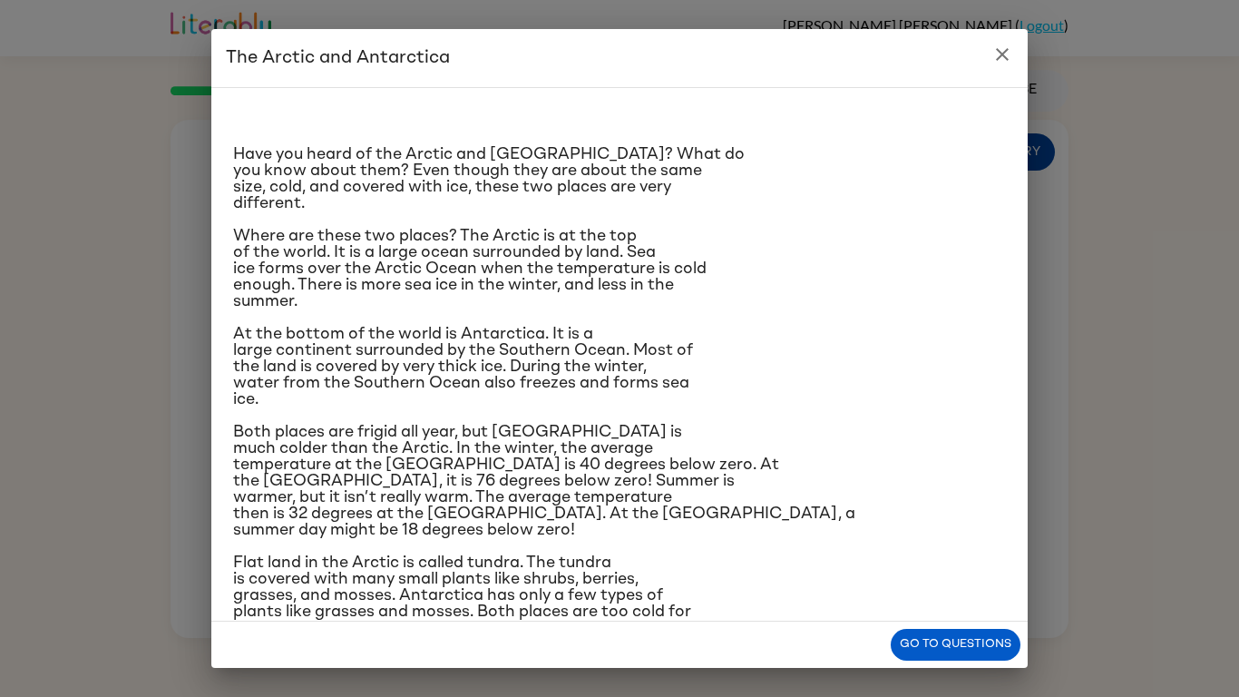
click at [1034, 155] on div "The Arctic and [GEOGRAPHIC_DATA] Have you heard of the Arctic and [GEOGRAPHIC_D…" at bounding box center [619, 348] width 1239 height 697
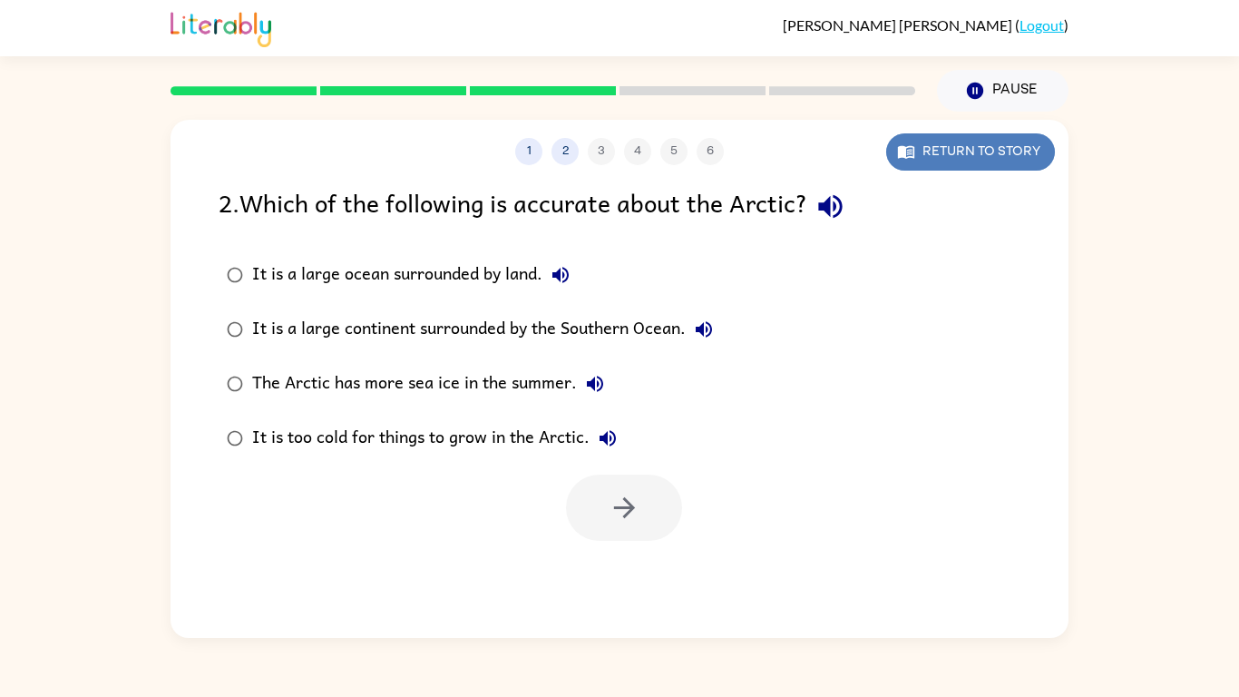
click at [957, 155] on button "Return to story" at bounding box center [970, 151] width 169 height 37
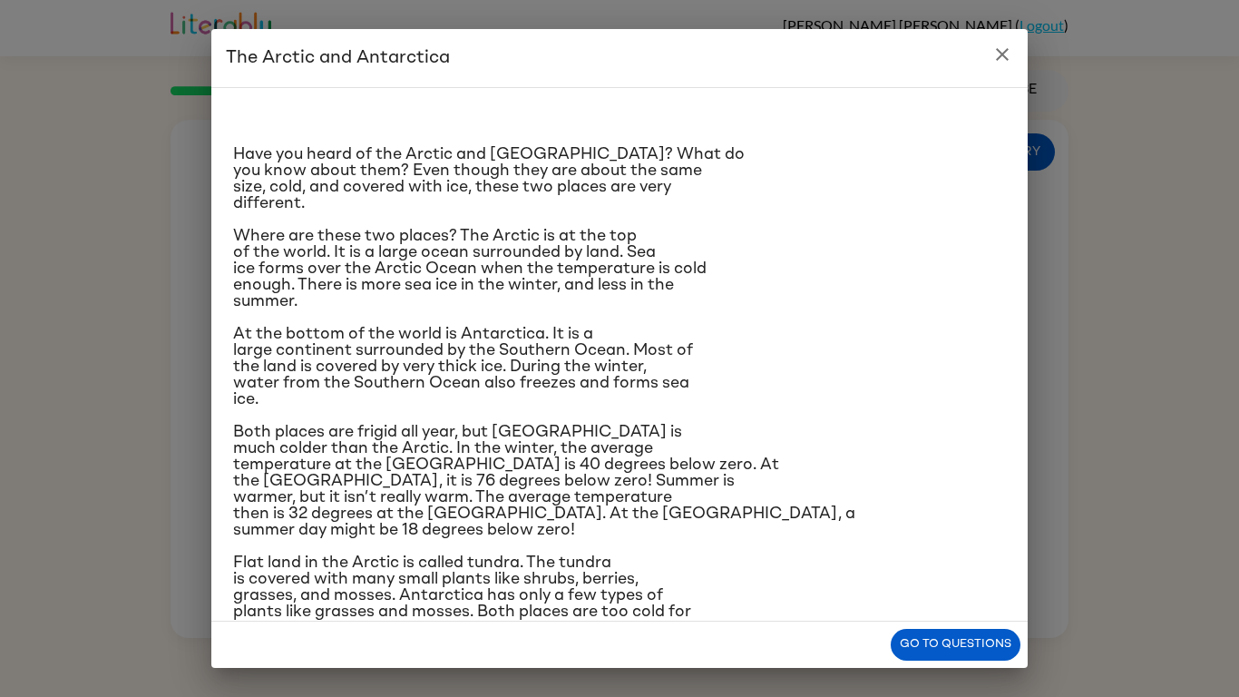
click at [746, 263] on p "Where are these two places? The Arctic is at the top of the world. It is a larg…" at bounding box center [619, 269] width 773 height 82
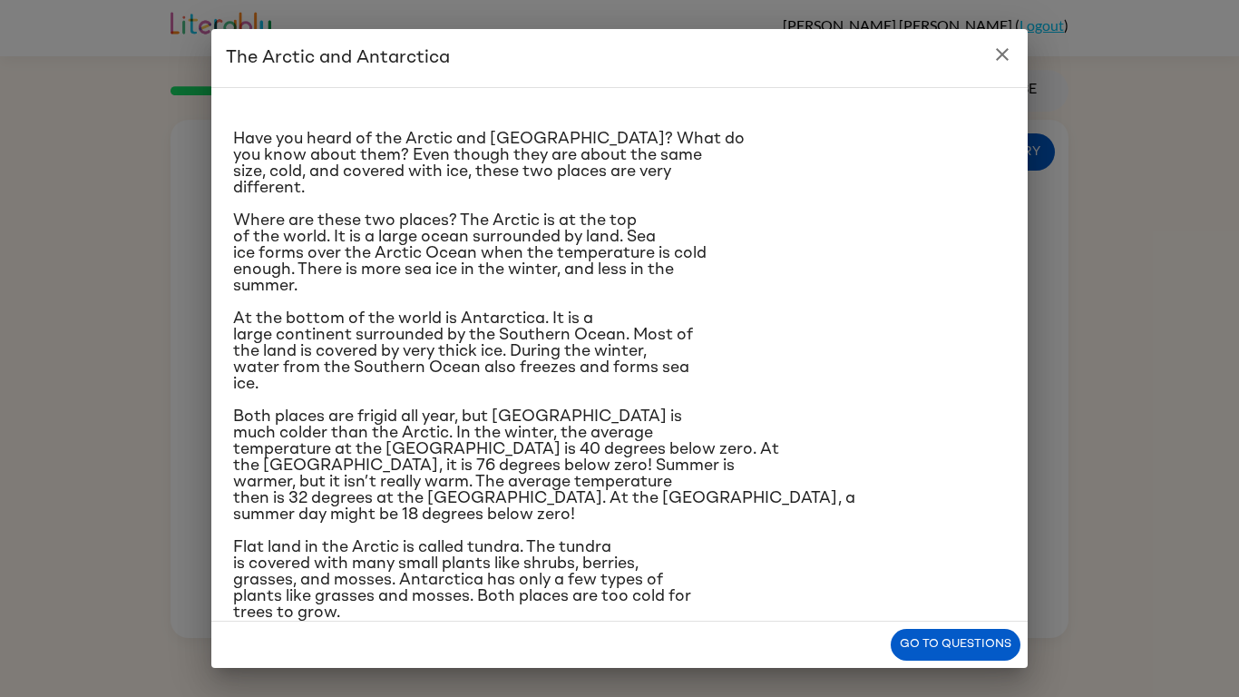
scroll to position [17, 0]
click at [954, 542] on button "Go to questions" at bounding box center [956, 645] width 130 height 32
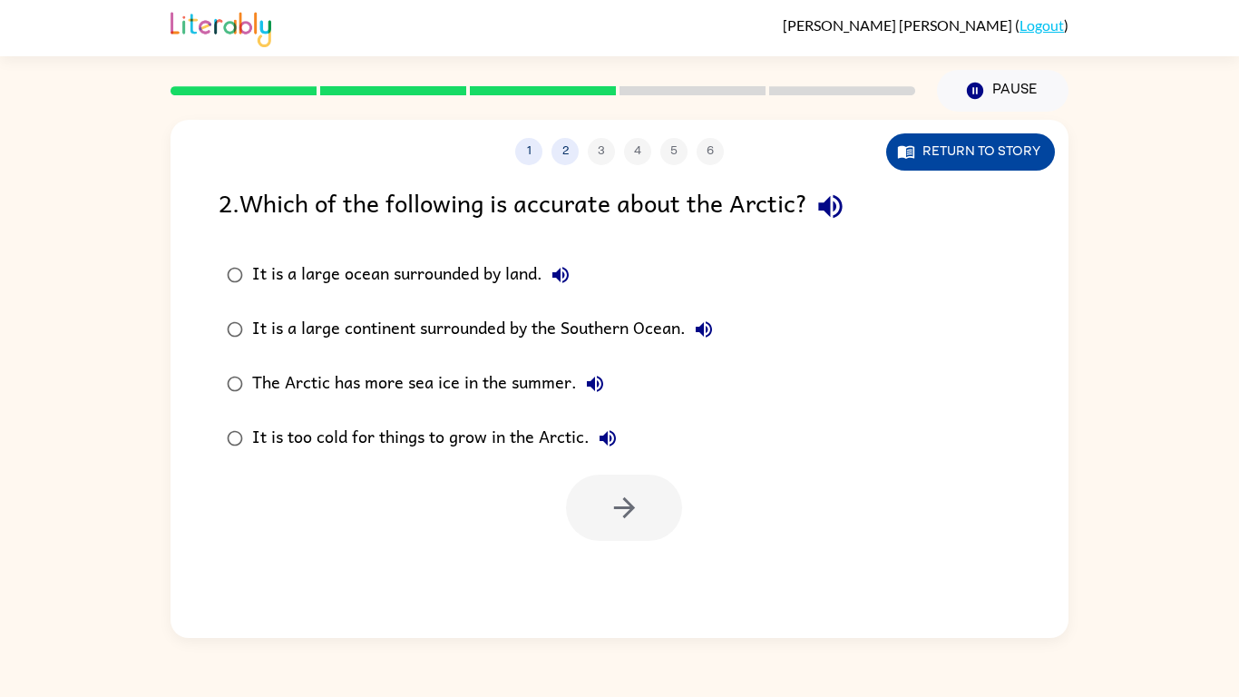
click at [910, 151] on icon "button" at bounding box center [909, 153] width 5 height 6
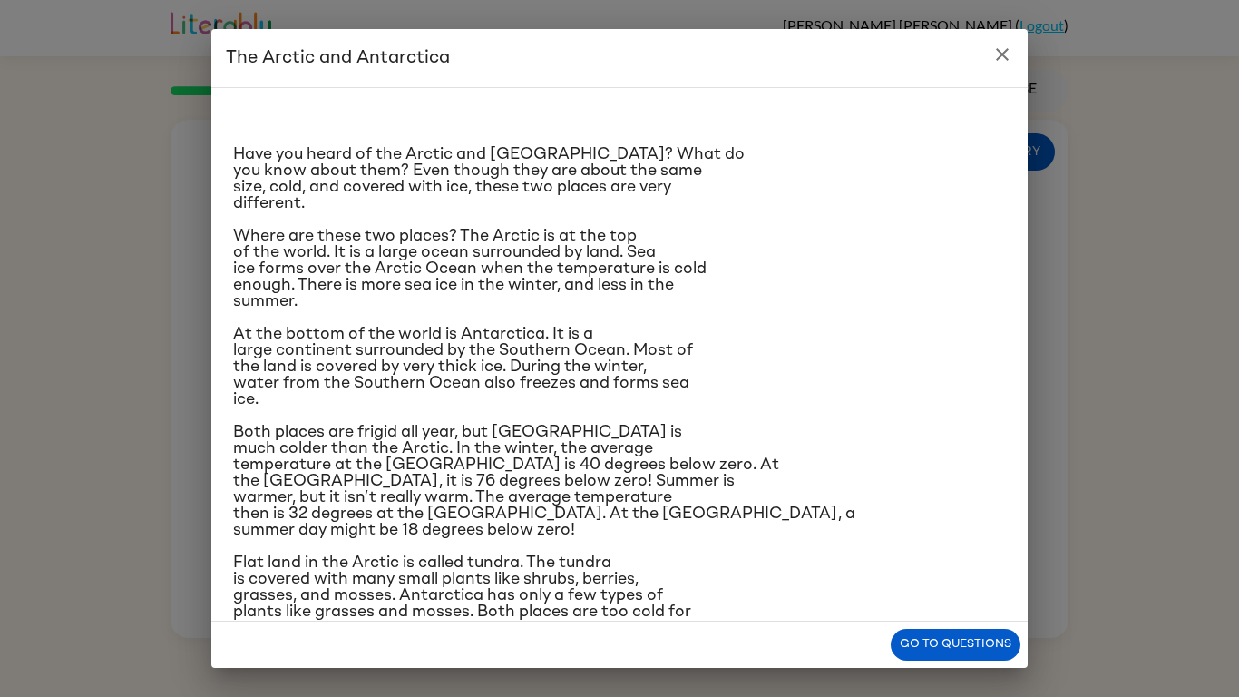
click at [1002, 55] on icon "close" at bounding box center [1002, 54] width 13 height 13
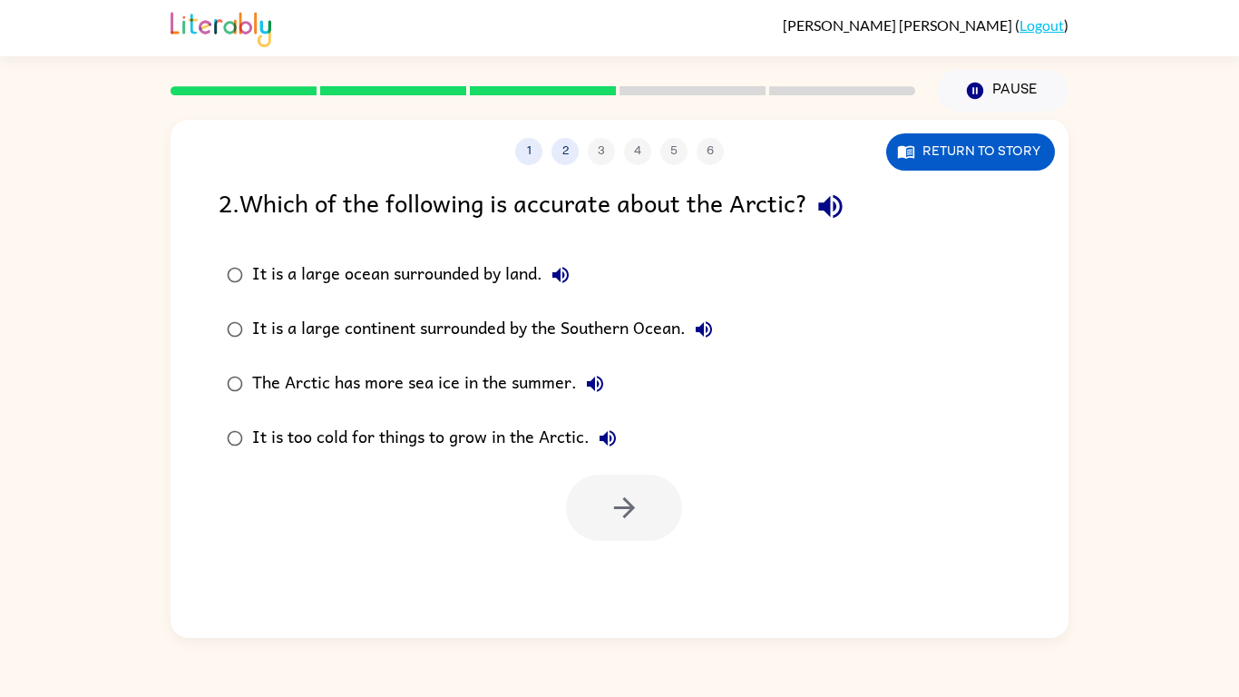
click at [446, 381] on div "The Arctic has more sea ice in the summer." at bounding box center [432, 383] width 361 height 36
click at [645, 510] on button "button" at bounding box center [624, 507] width 116 height 66
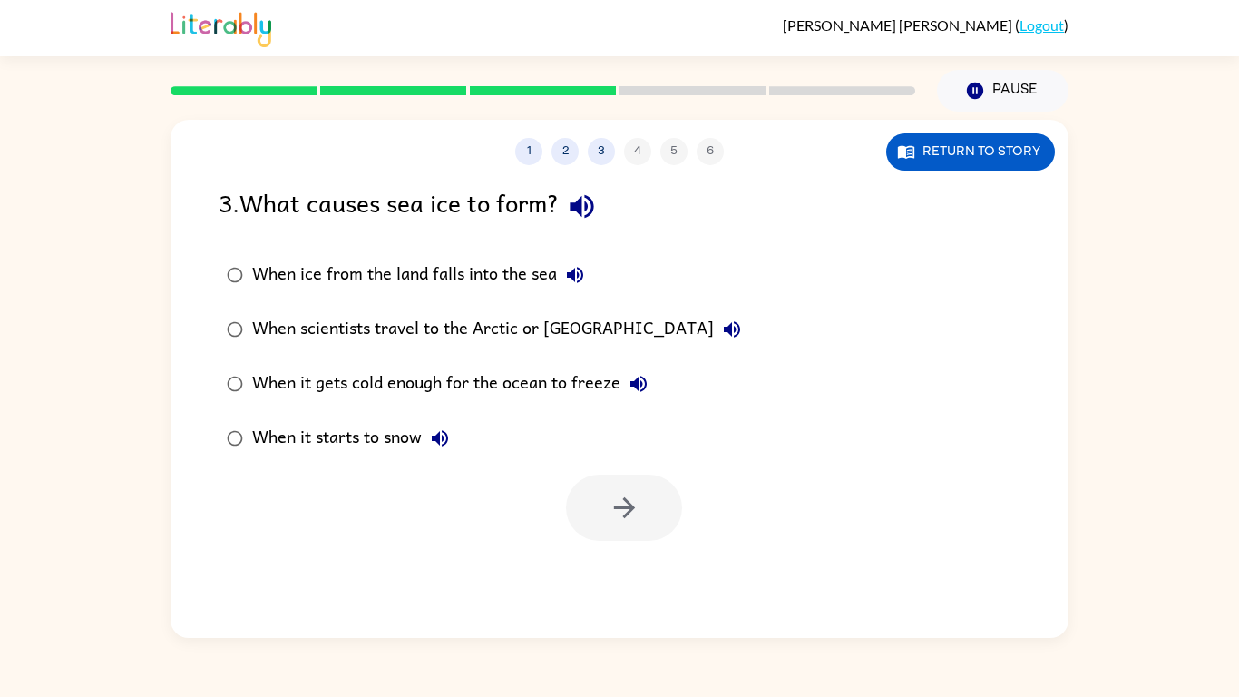
click at [559, 377] on div "When it gets cold enough for the ocean to freeze" at bounding box center [454, 383] width 404 height 36
click at [645, 510] on button "button" at bounding box center [624, 507] width 116 height 66
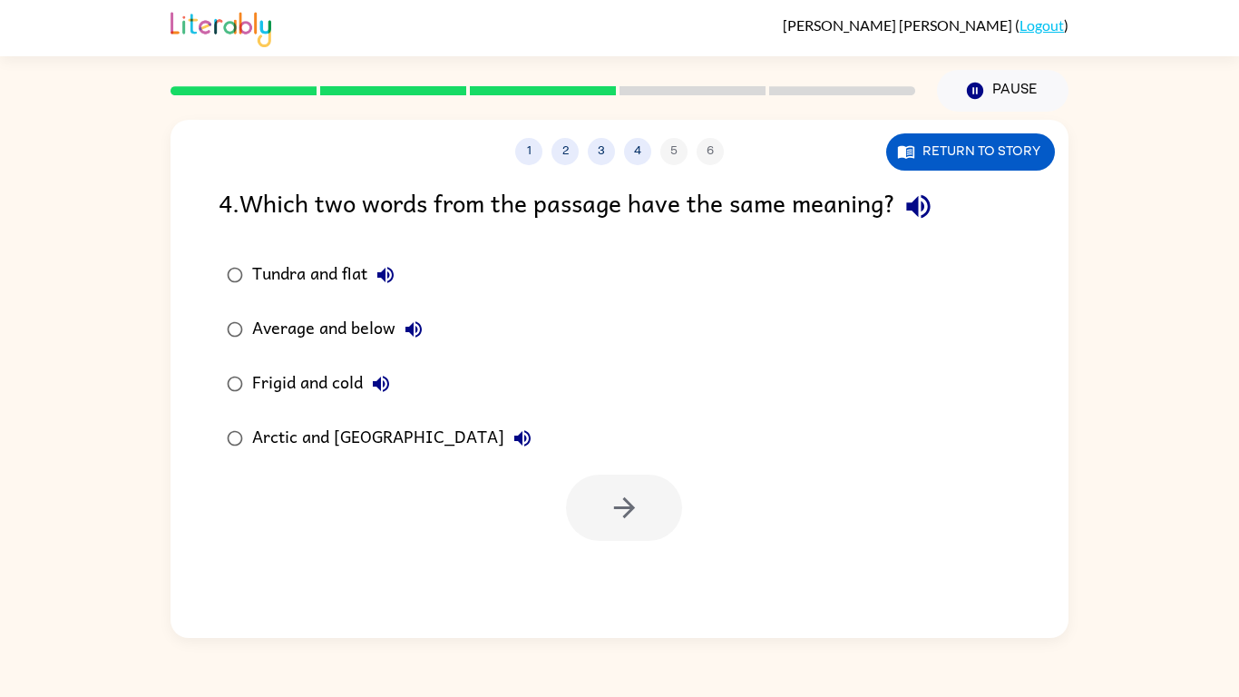
click at [293, 380] on div "Frigid and cold" at bounding box center [325, 383] width 147 height 36
click at [643, 531] on button "button" at bounding box center [624, 507] width 116 height 66
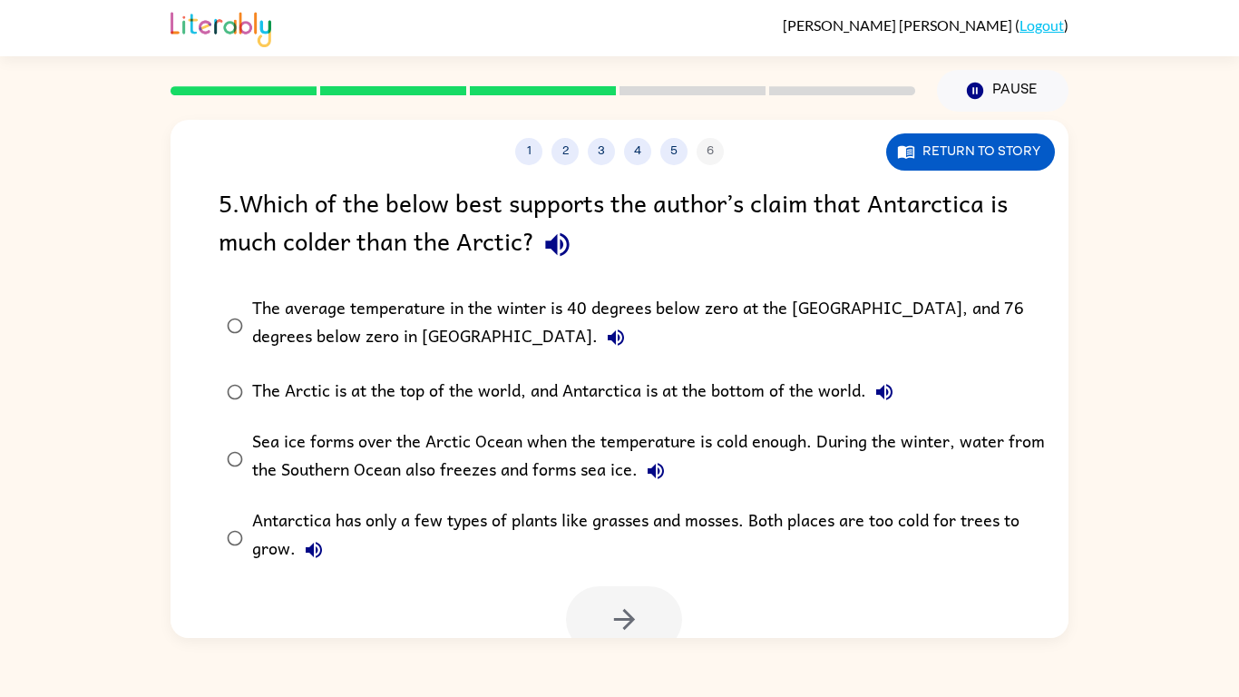
click at [625, 302] on div "The average temperature in the winter is 40 degrees below zero at the [GEOGRAPH…" at bounding box center [648, 325] width 793 height 61
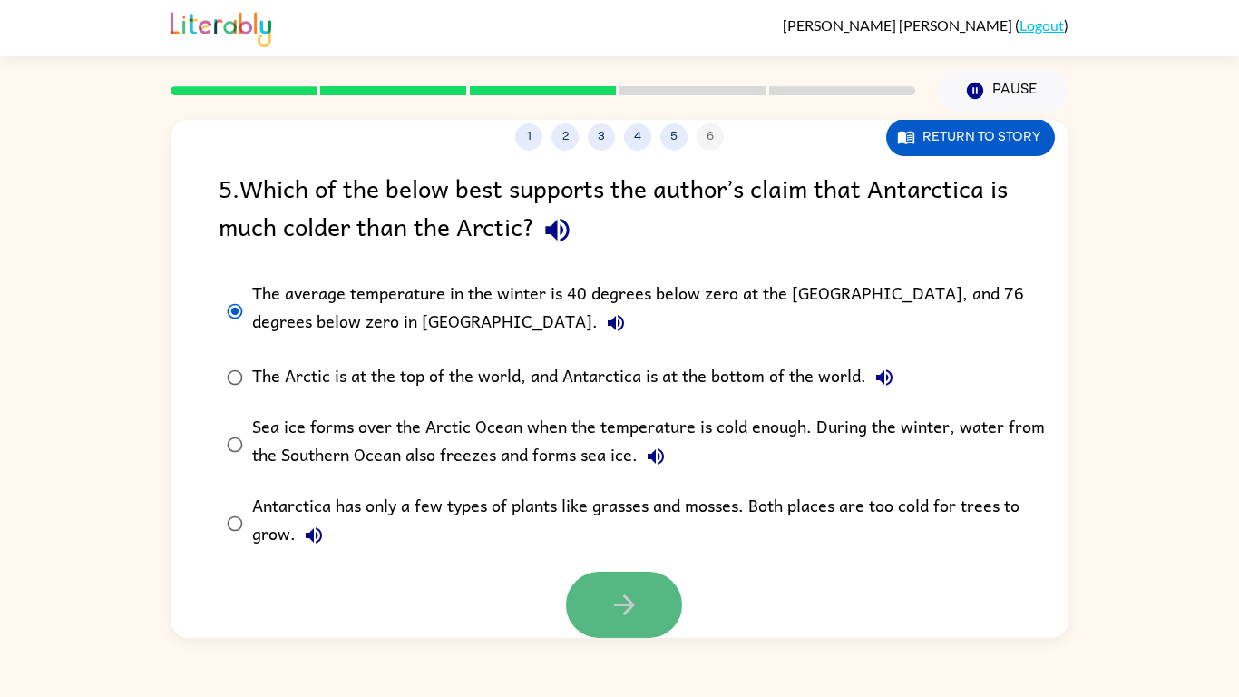
click at [625, 542] on icon "button" at bounding box center [625, 605] width 32 height 32
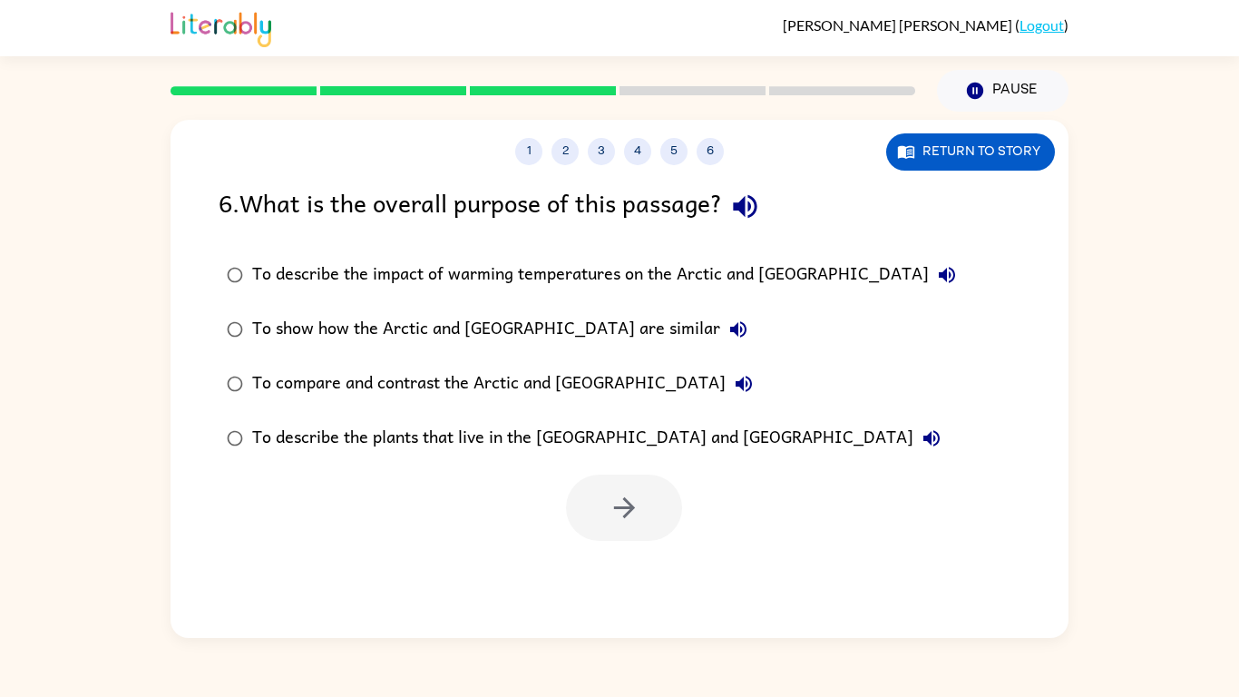
click at [583, 326] on div "To show how the Arctic and [GEOGRAPHIC_DATA] are similar" at bounding box center [504, 329] width 504 height 36
click at [577, 377] on div "To compare and contrast the Arctic and [GEOGRAPHIC_DATA]" at bounding box center [507, 383] width 510 height 36
click at [634, 526] on button "button" at bounding box center [624, 507] width 116 height 66
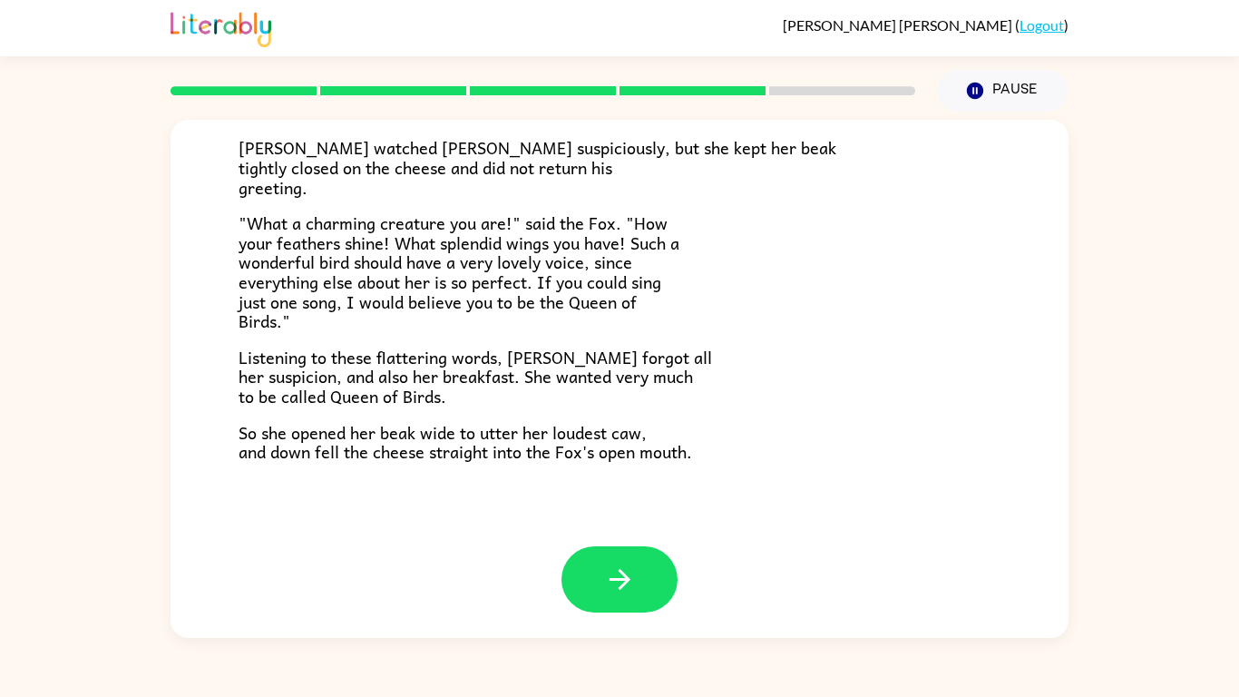
scroll to position [356, 0]
click at [648, 542] on button "button" at bounding box center [619, 578] width 116 height 66
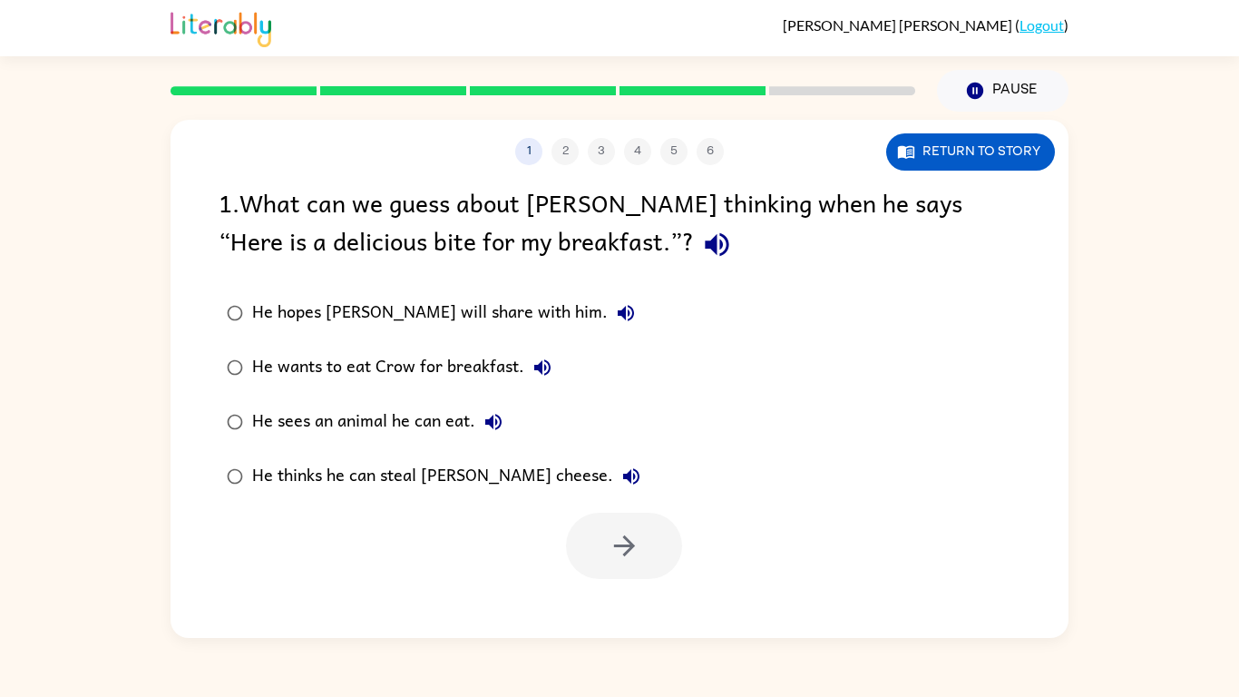
scroll to position [0, 0]
click at [413, 480] on div "He thinks he can steal [PERSON_NAME] cheese." at bounding box center [450, 476] width 397 height 36
click at [619, 542] on button "button" at bounding box center [624, 545] width 116 height 66
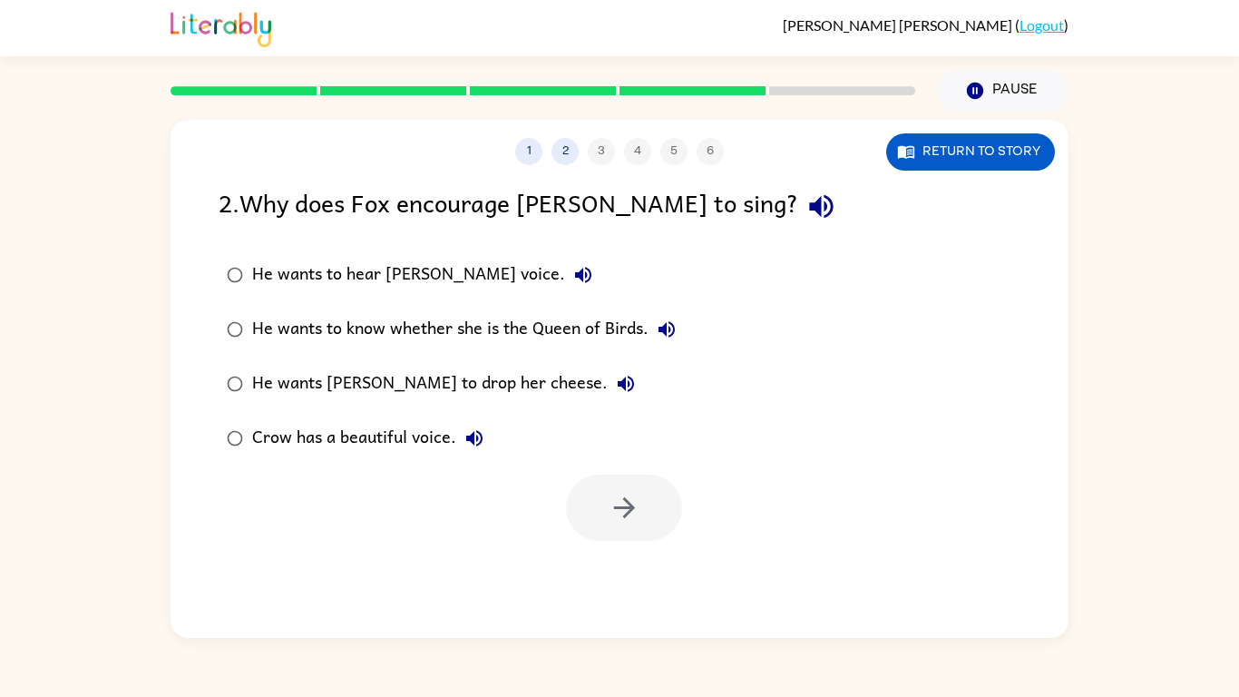
click at [423, 397] on div "He wants [PERSON_NAME] to drop her cheese." at bounding box center [448, 383] width 392 height 36
click at [575, 495] on button "button" at bounding box center [624, 507] width 116 height 66
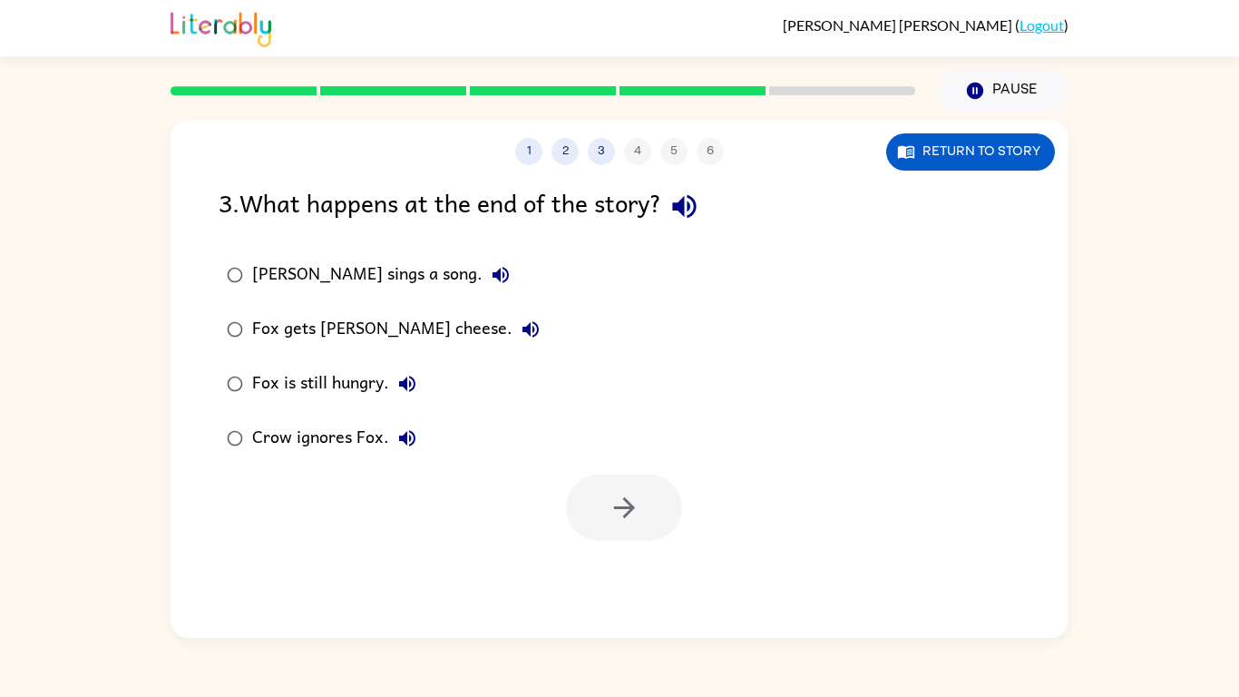
click at [356, 337] on div "Fox gets [PERSON_NAME] cheese." at bounding box center [400, 329] width 297 height 36
click at [619, 499] on icon "button" at bounding box center [625, 508] width 32 height 32
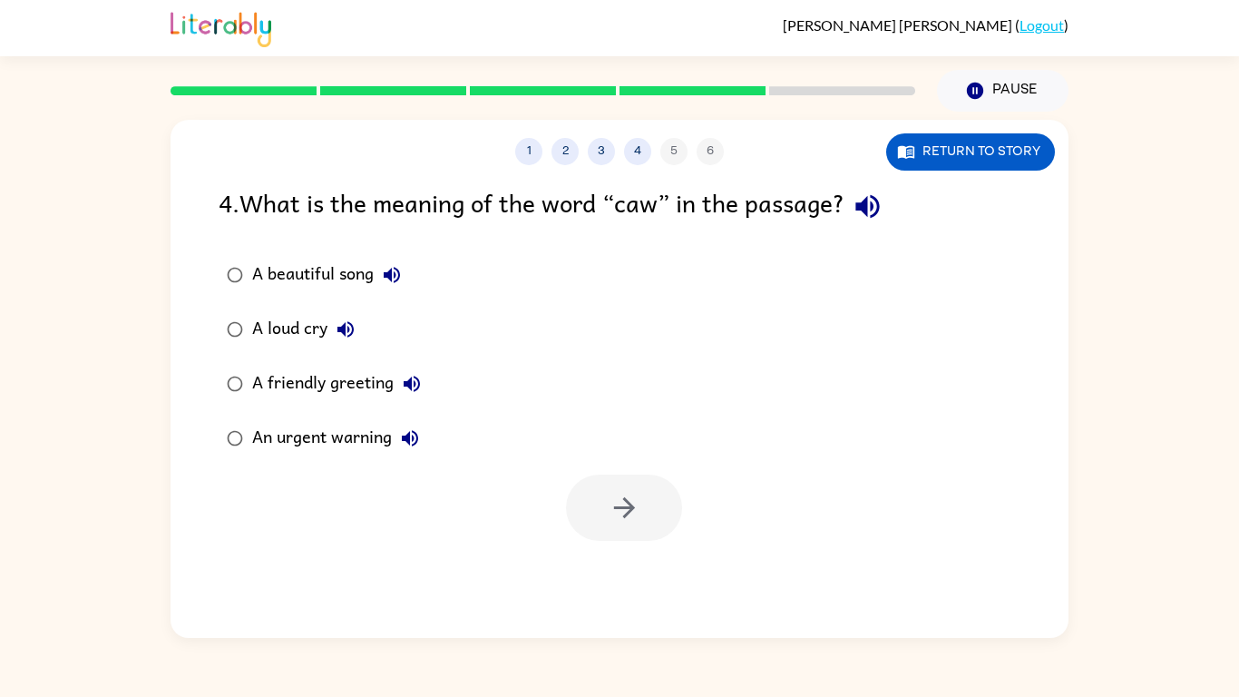
click at [278, 318] on div "A loud cry" at bounding box center [308, 329] width 112 height 36
click at [619, 534] on button "button" at bounding box center [624, 507] width 116 height 66
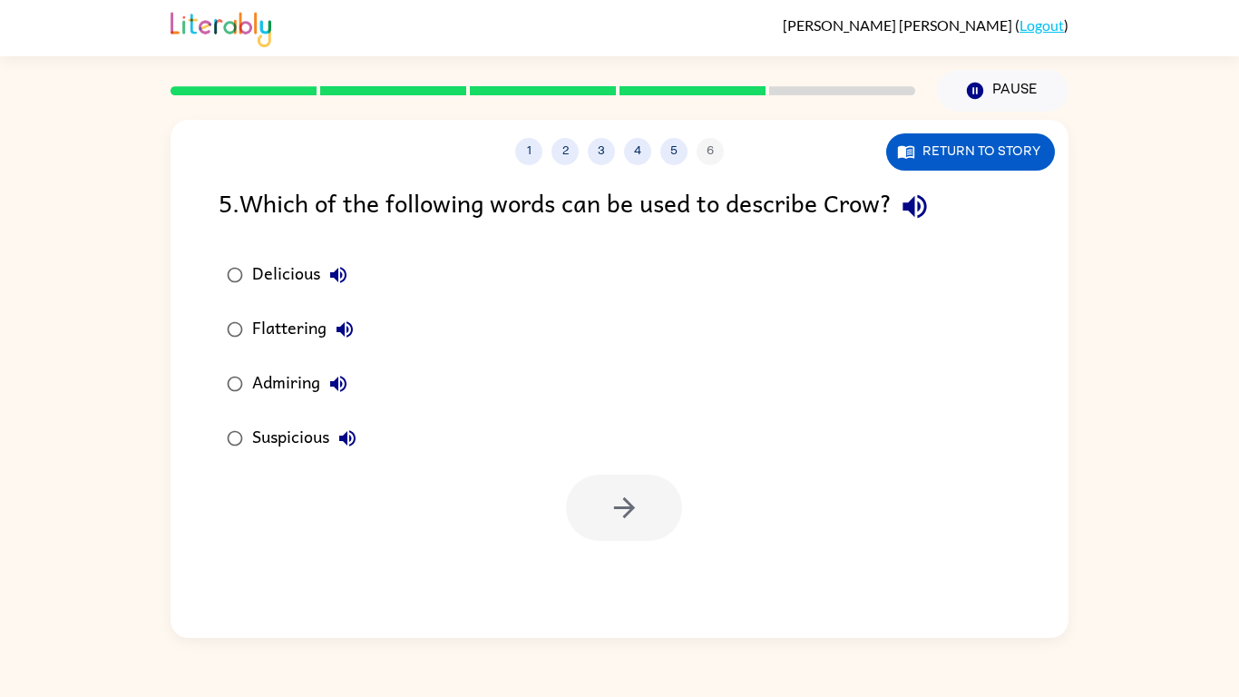
click at [315, 429] on div "Suspicious" at bounding box center [308, 438] width 113 height 36
click at [644, 511] on button "button" at bounding box center [624, 507] width 116 height 66
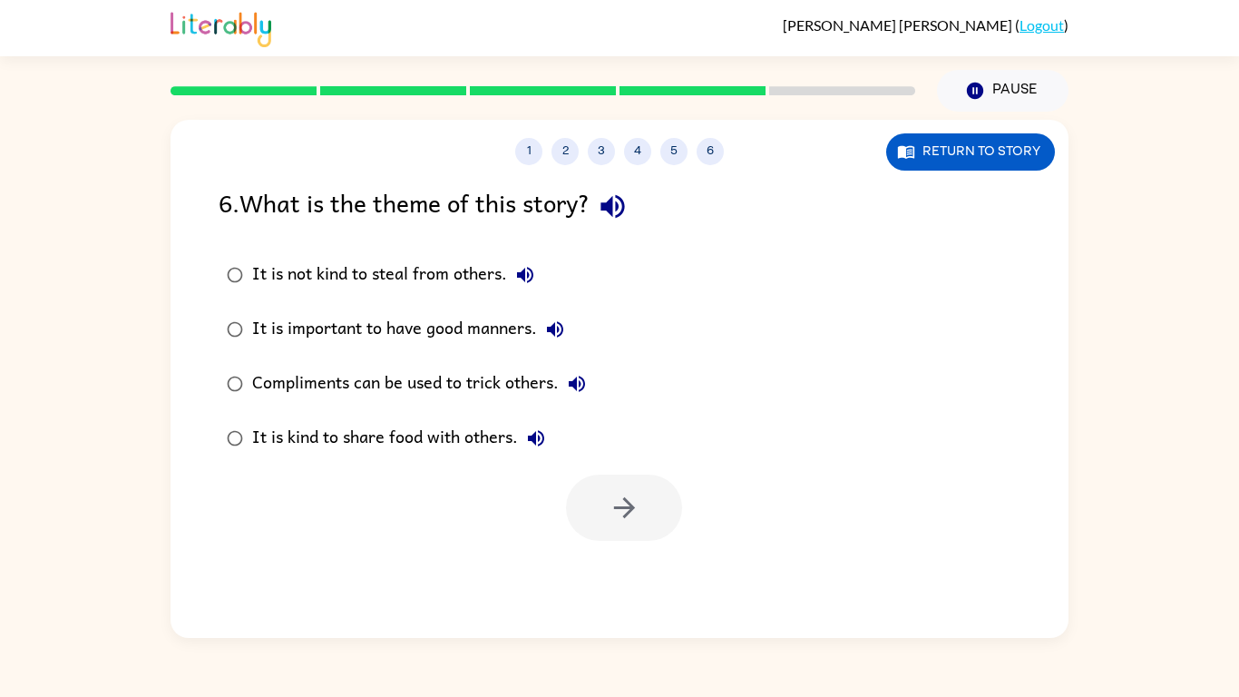
click at [366, 383] on div "Compliments can be used to trick others." at bounding box center [423, 383] width 343 height 36
click at [629, 503] on icon "button" at bounding box center [623, 507] width 21 height 21
